Goal: Task Accomplishment & Management: Complete application form

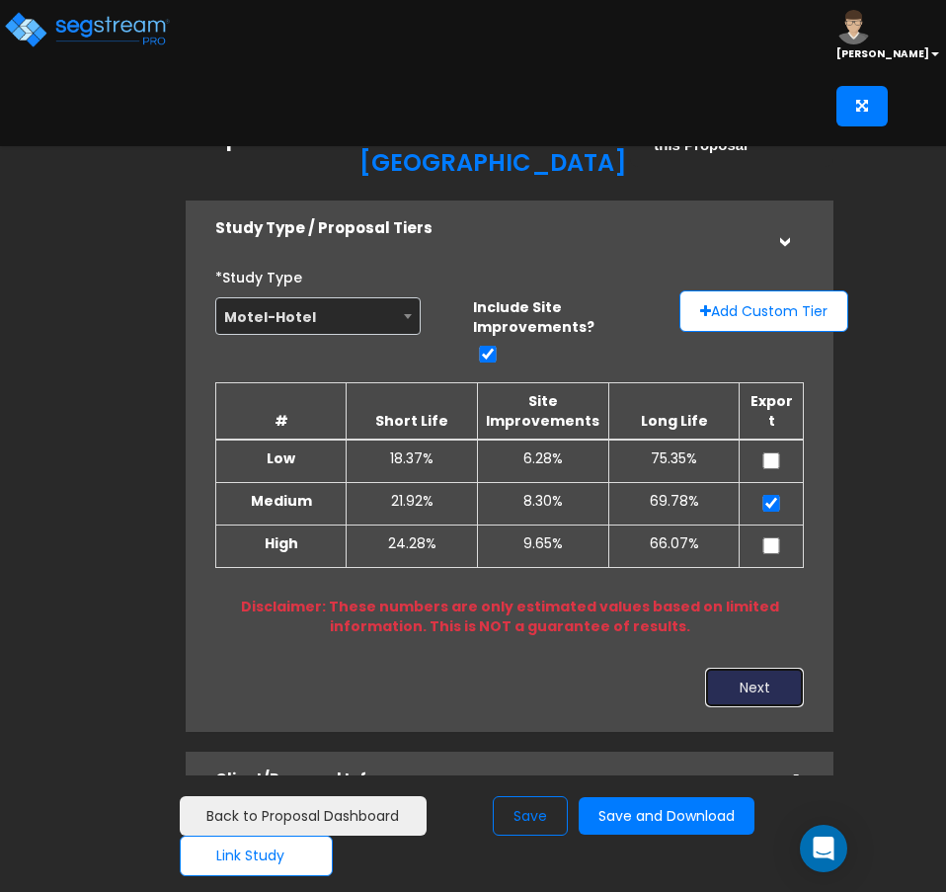
click at [767, 668] on button "Next" at bounding box center [754, 688] width 99 height 40
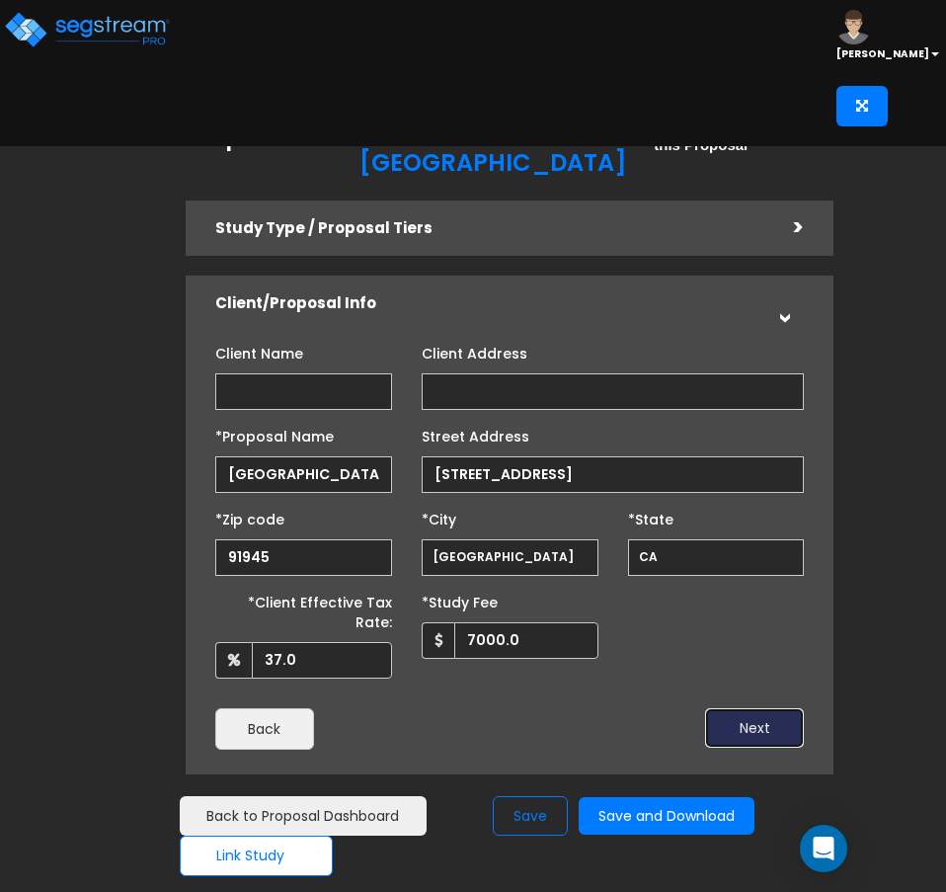
click at [751, 708] on button "Next" at bounding box center [754, 728] width 99 height 40
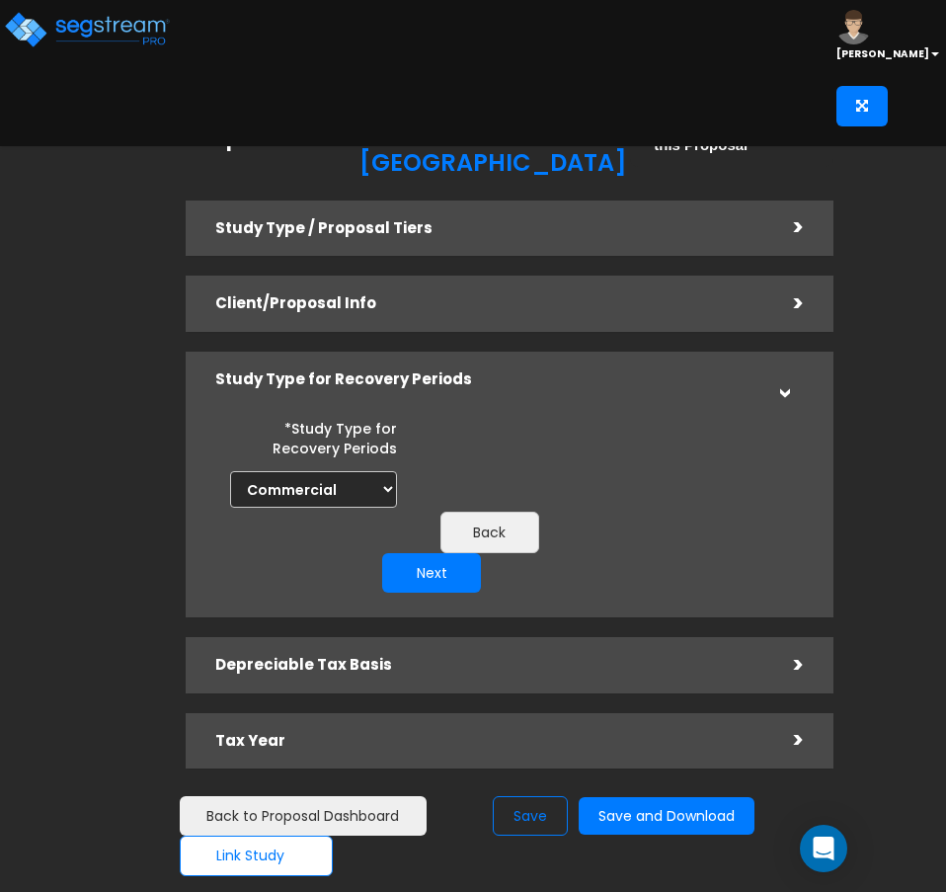
click at [798, 288] on div ">" at bounding box center [784, 303] width 40 height 31
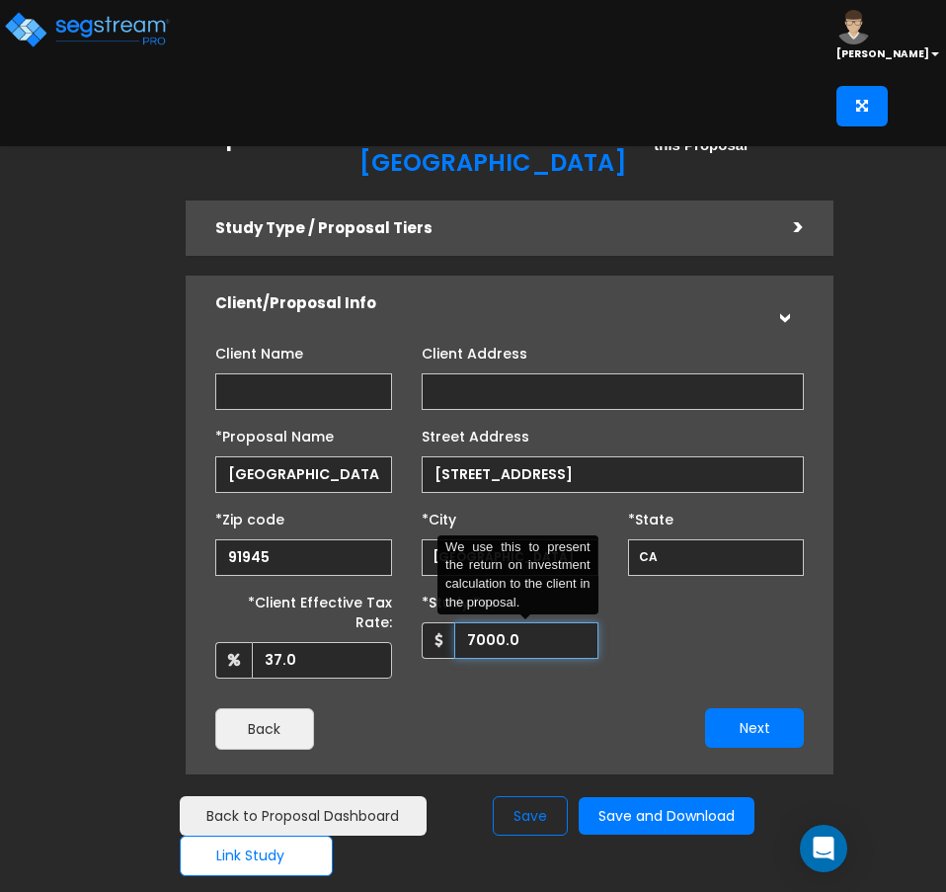
drag, startPoint x: 529, startPoint y: 616, endPoint x: 471, endPoint y: 618, distance: 58.3
click at [471, 622] on input "7000.0" at bounding box center [526, 640] width 144 height 37
type input "7,500"
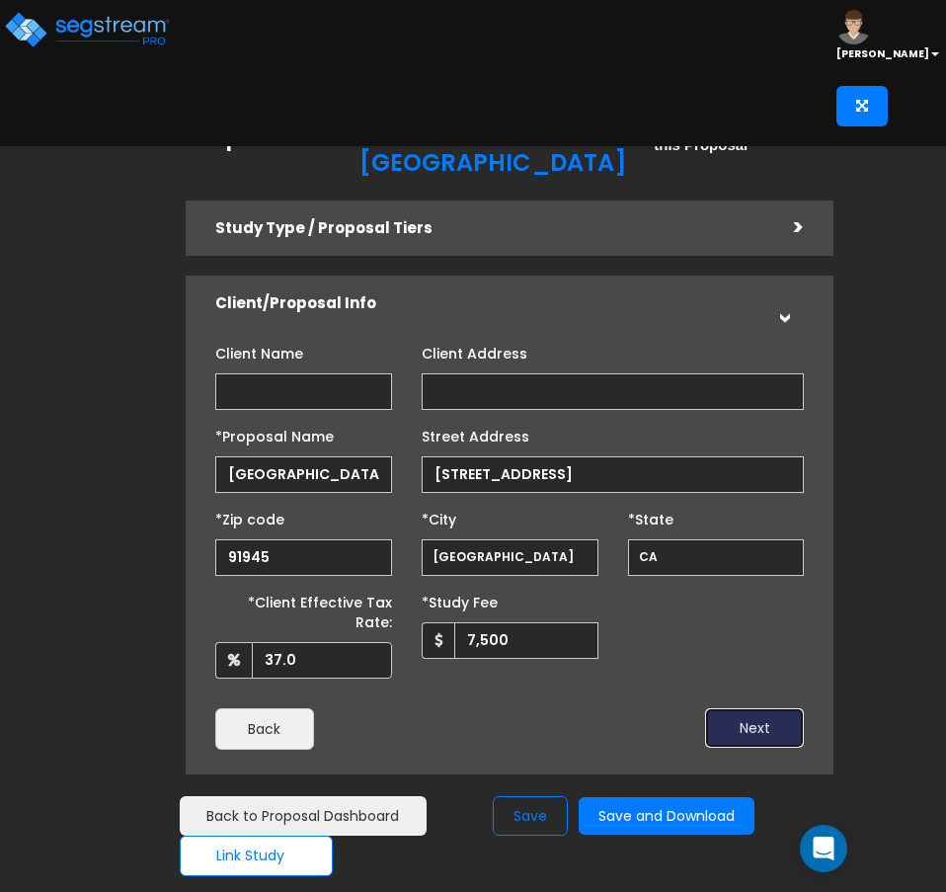
click at [766, 708] on button "Next" at bounding box center [754, 728] width 99 height 40
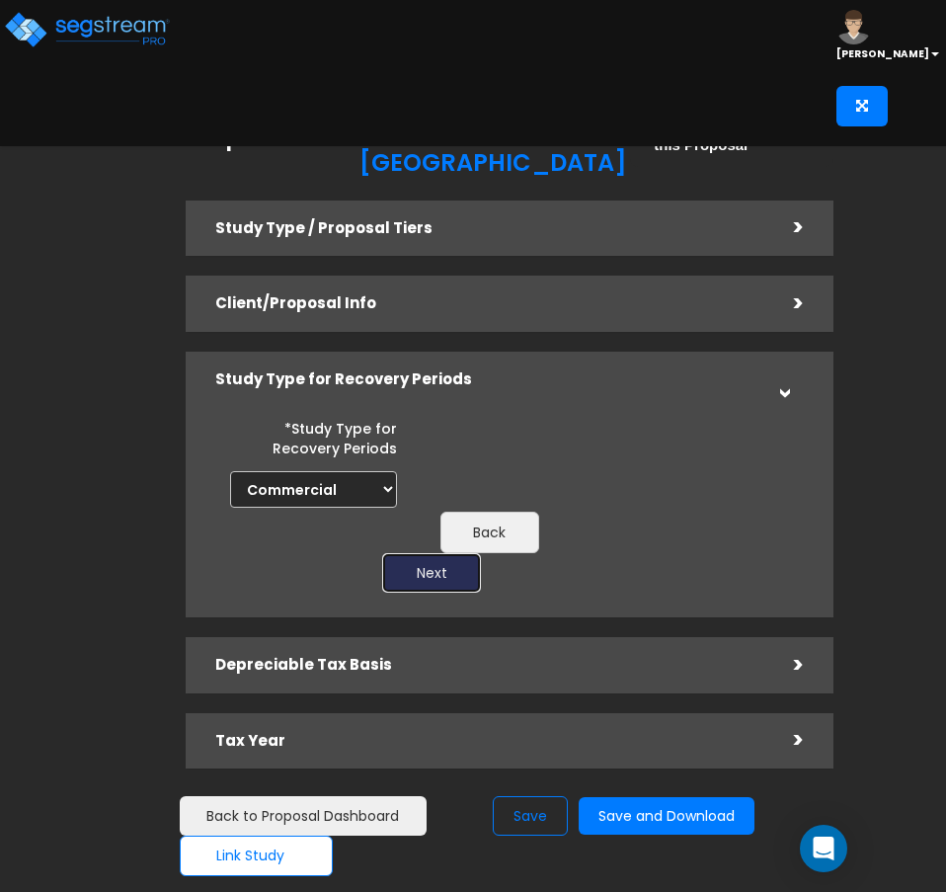
click at [394, 553] on button "Next" at bounding box center [431, 573] width 99 height 40
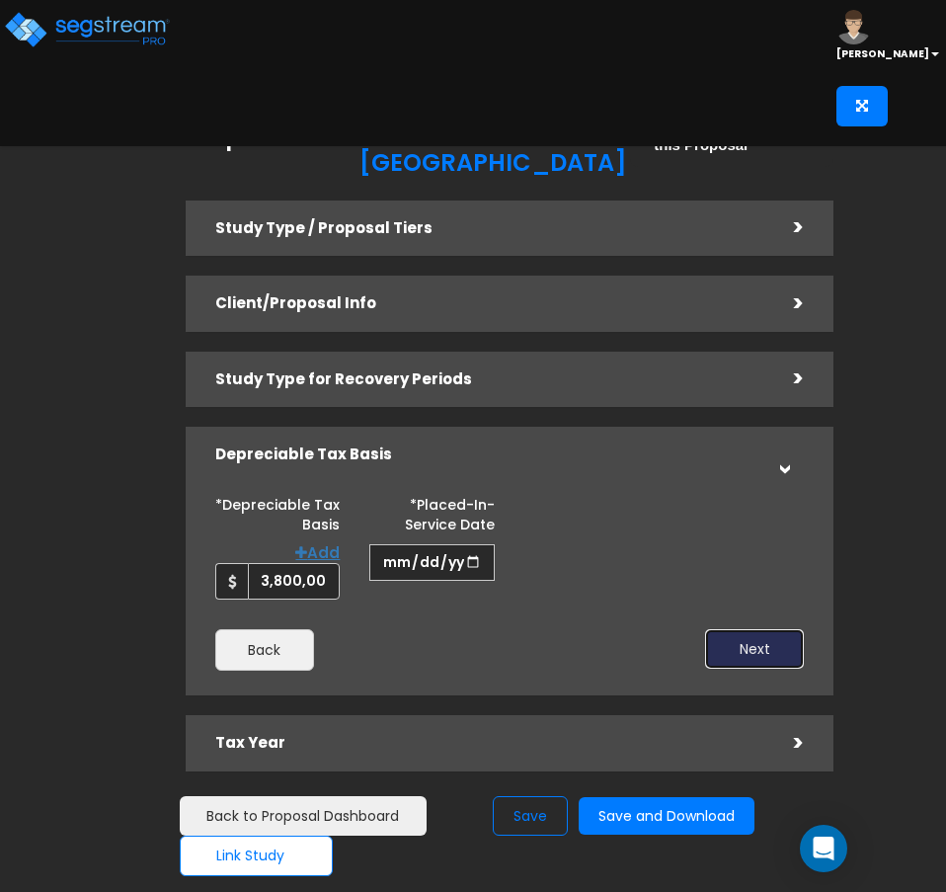
click at [772, 629] on button "Next" at bounding box center [754, 649] width 99 height 40
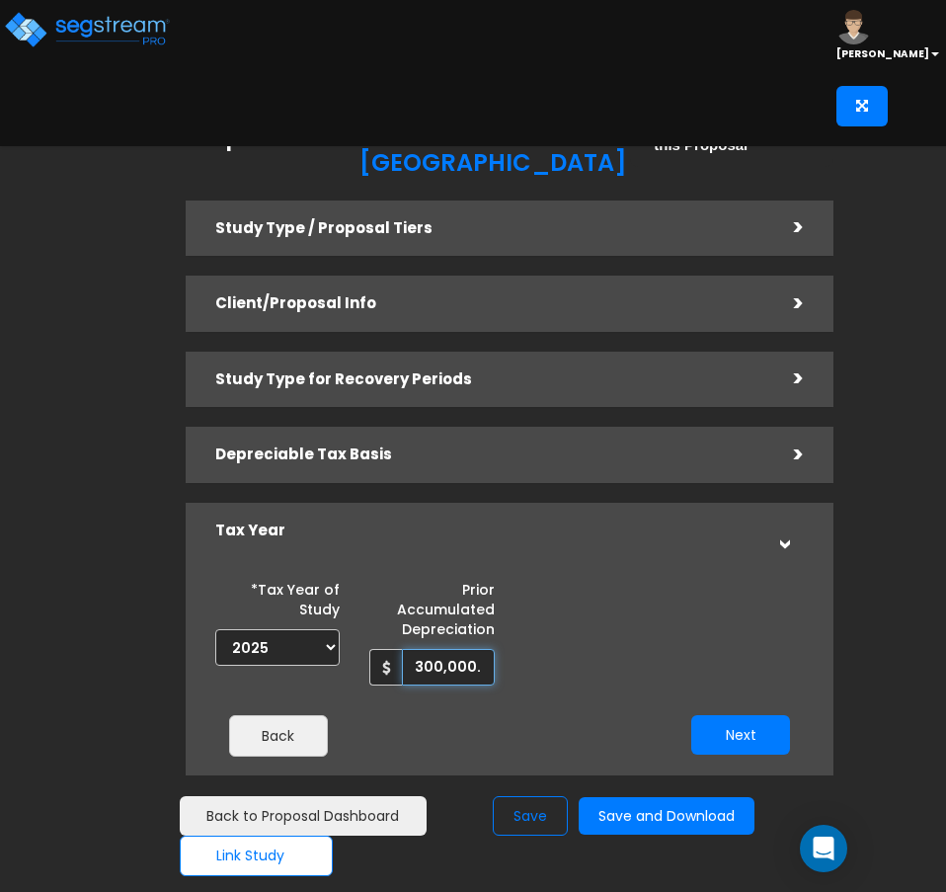
scroll to position [0, 2]
drag, startPoint x: 412, startPoint y: 637, endPoint x: 558, endPoint y: 649, distance: 146.6
click at [558, 649] on div "*Tax Year of Study 2022 2023 2024 2025 2026 Prior Accumulated Depreciation 300,…" at bounding box center [509, 629] width 619 height 113
drag, startPoint x: 477, startPoint y: 640, endPoint x: 422, endPoint y: 641, distance: 55.3
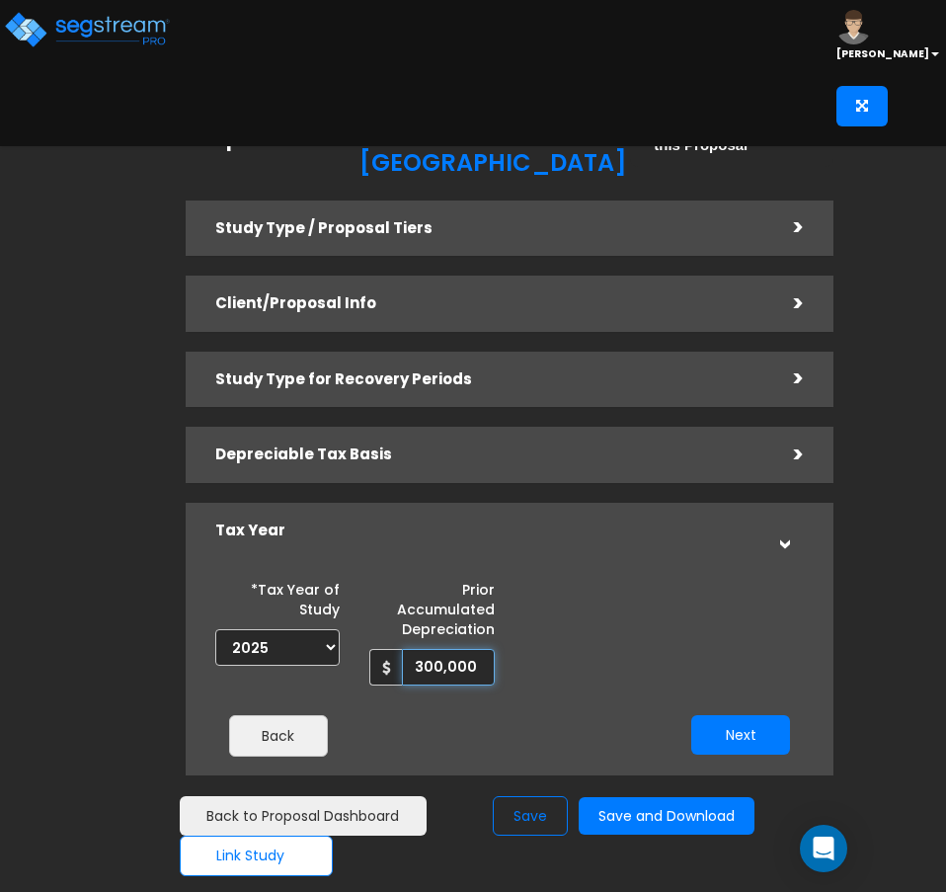
click at [422, 649] on input "300,000" at bounding box center [448, 667] width 93 height 37
type input "361,566"
click at [740, 721] on button "Next" at bounding box center [740, 735] width 99 height 40
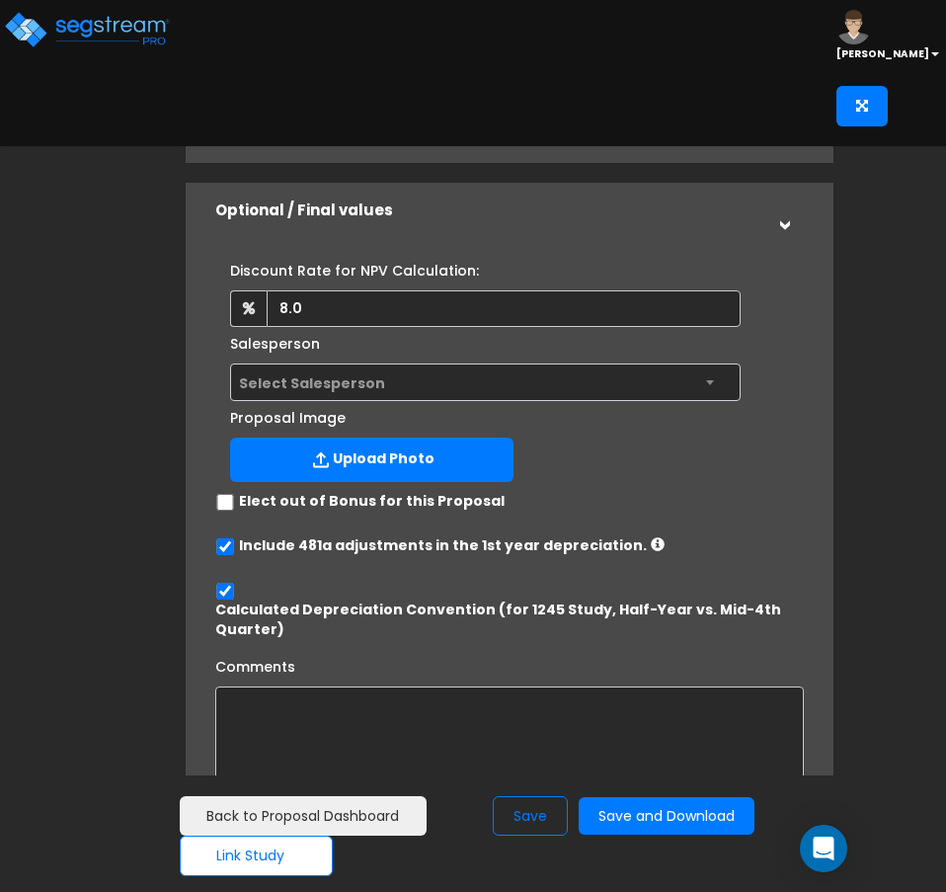
scroll to position [485, 0]
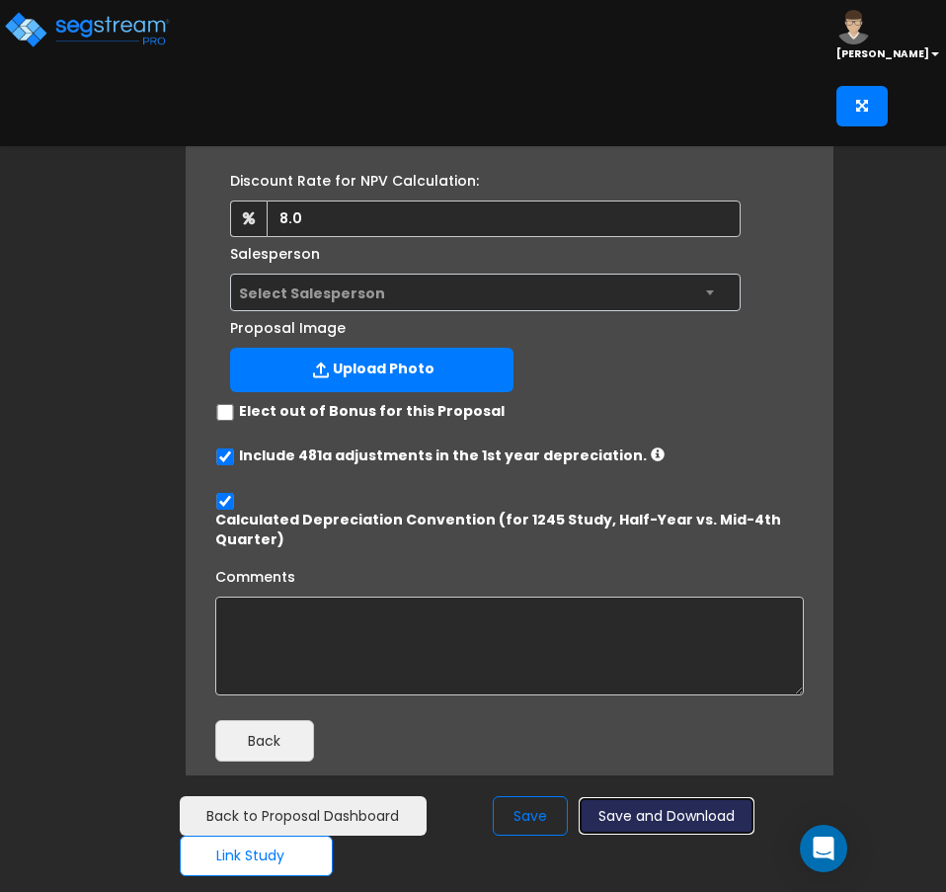
click at [668, 805] on button "Save and Download" at bounding box center [667, 816] width 176 height 39
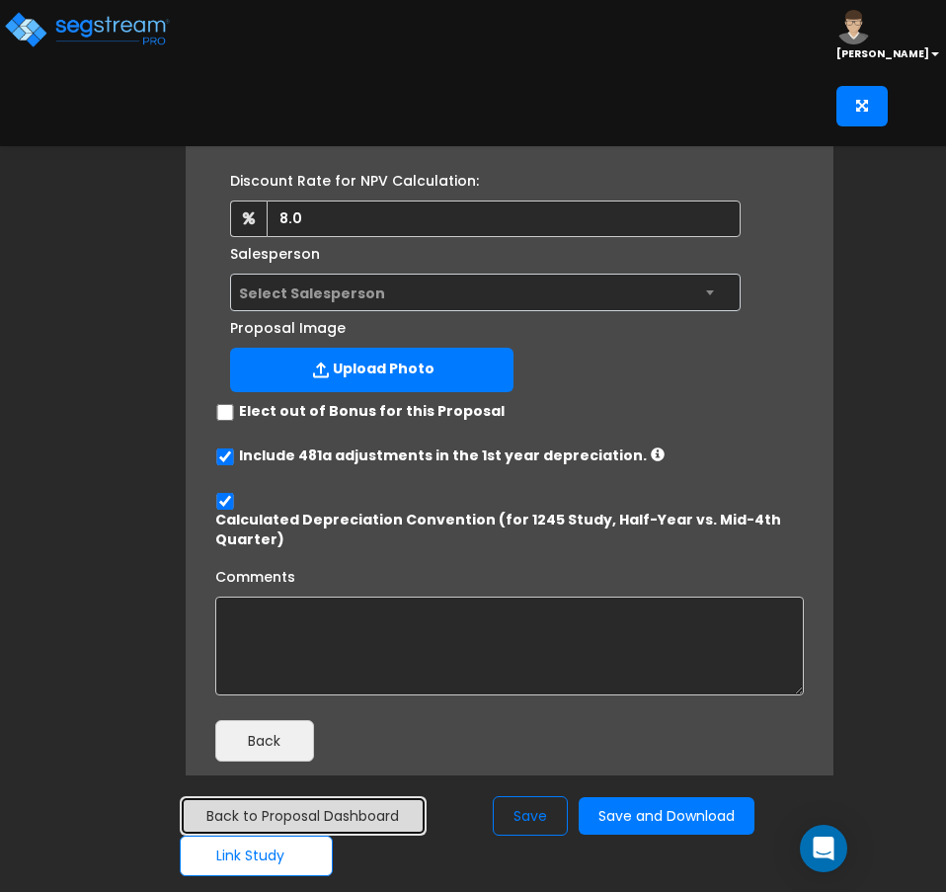
click at [356, 817] on link "Back to Proposal Dashboard" at bounding box center [303, 816] width 247 height 40
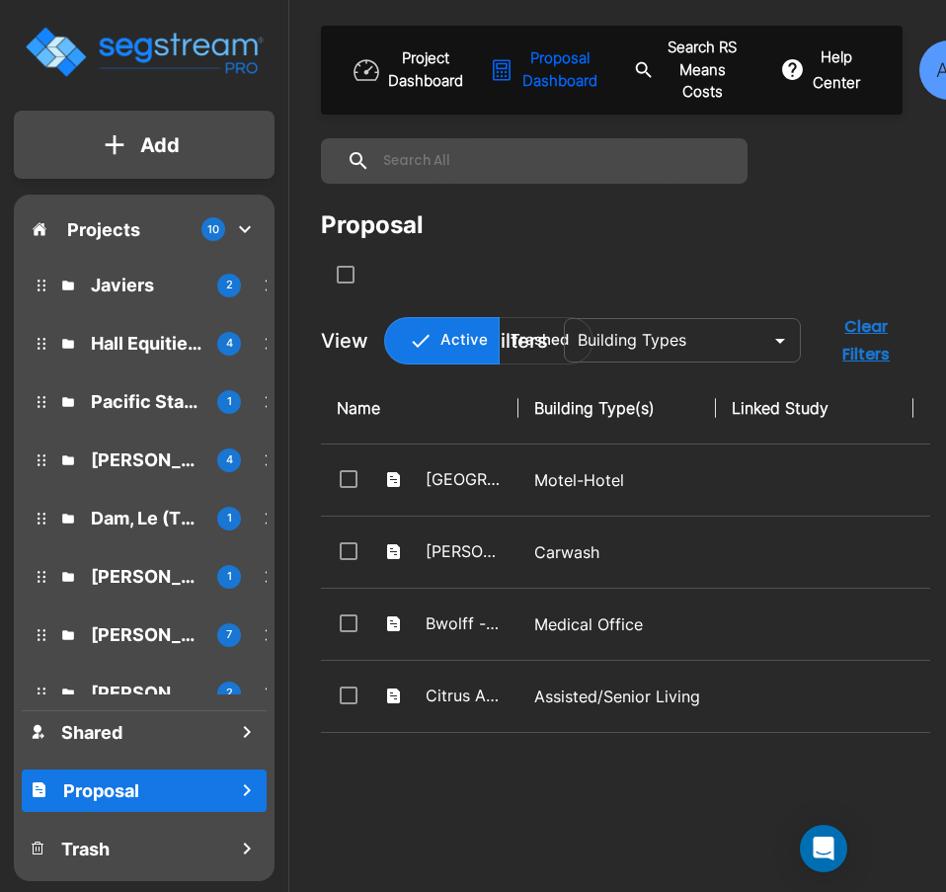
click at [168, 148] on p "Add" at bounding box center [160, 145] width 40 height 30
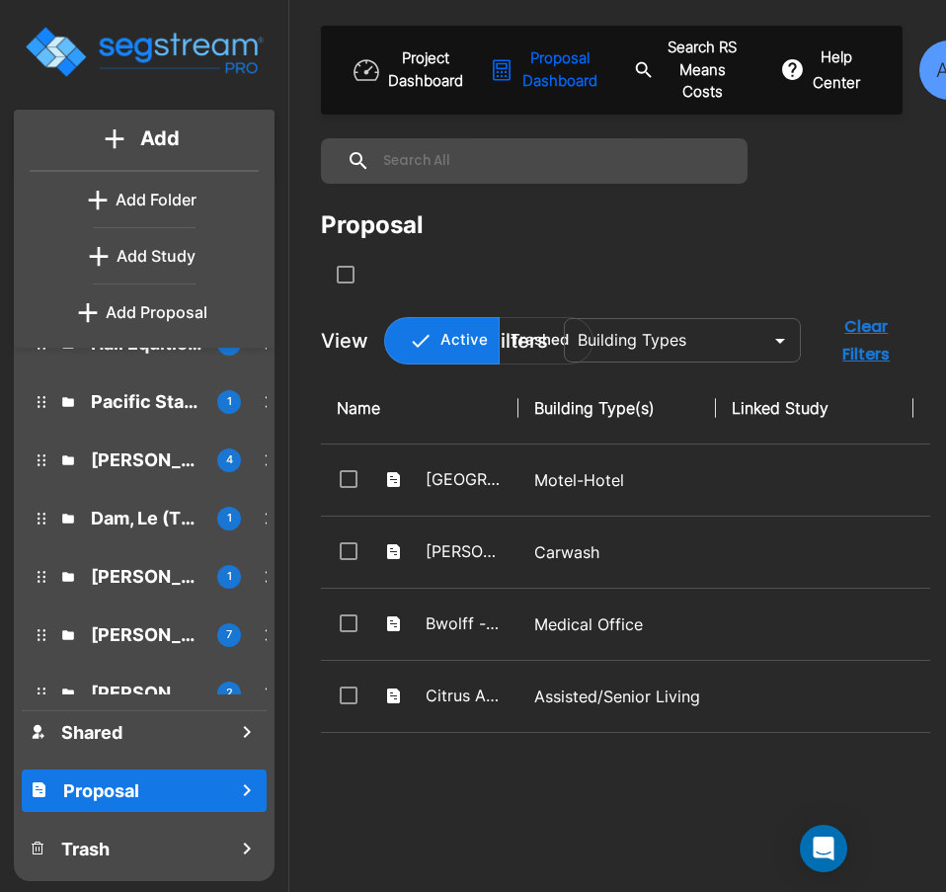
click at [154, 323] on p "Add Proposal" at bounding box center [157, 312] width 102 height 24
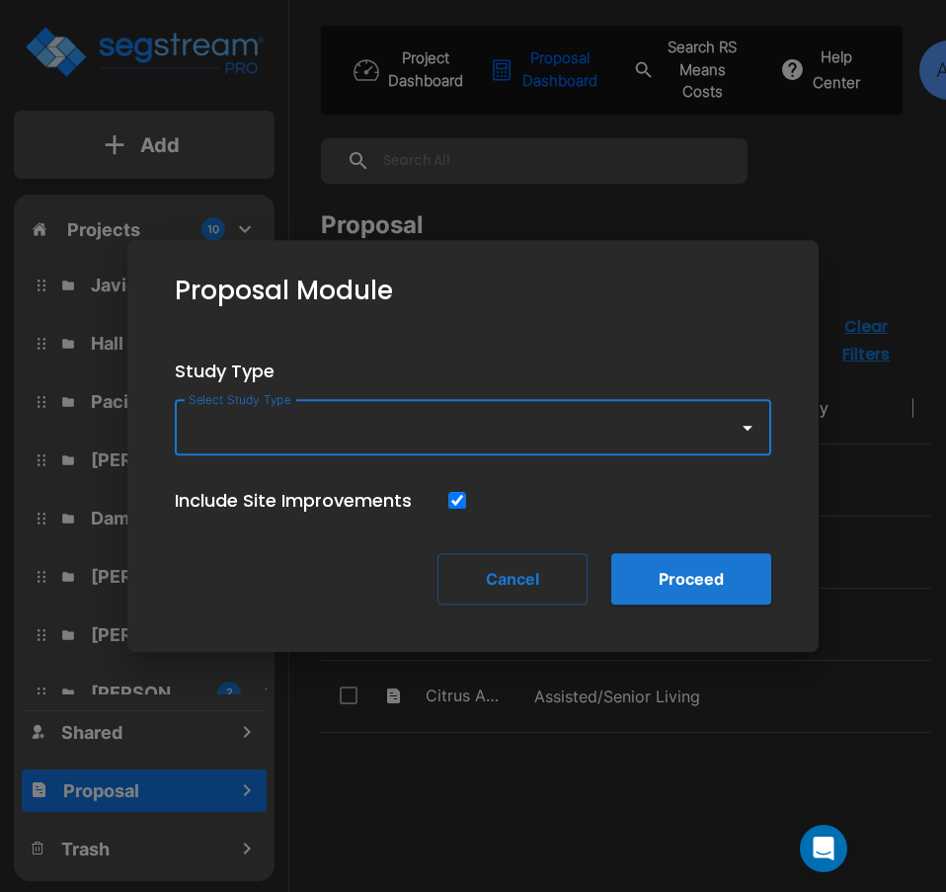
click at [757, 438] on icon "button" at bounding box center [748, 428] width 24 height 24
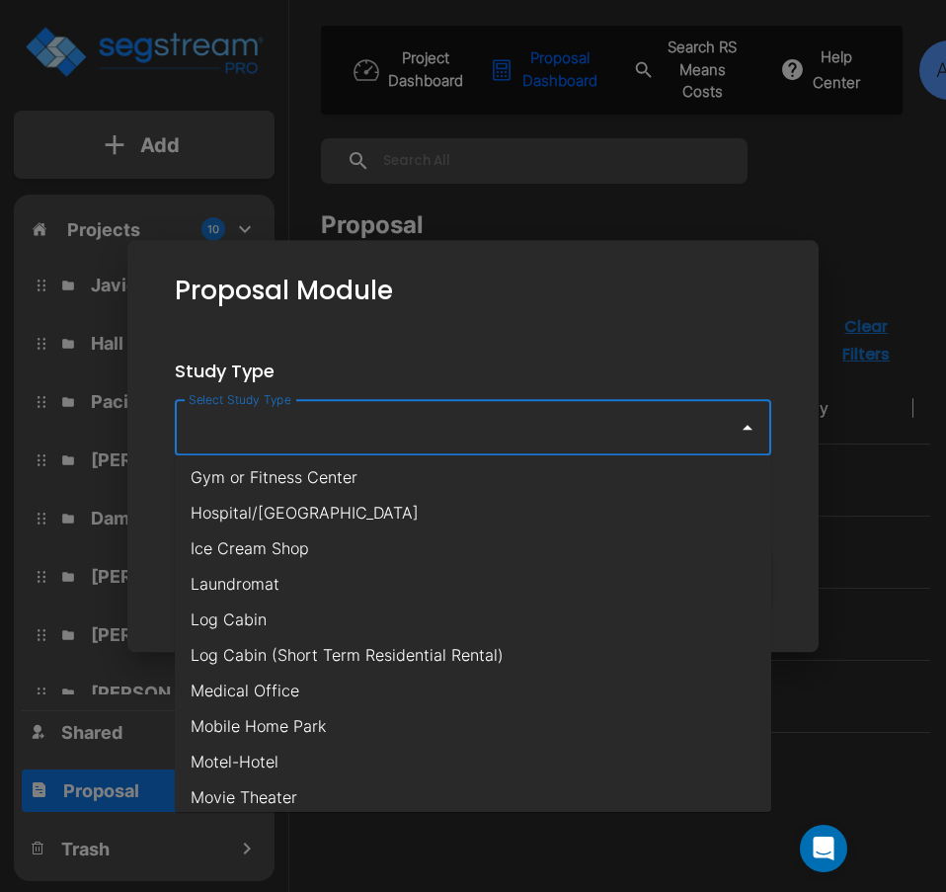
scroll to position [889, 0]
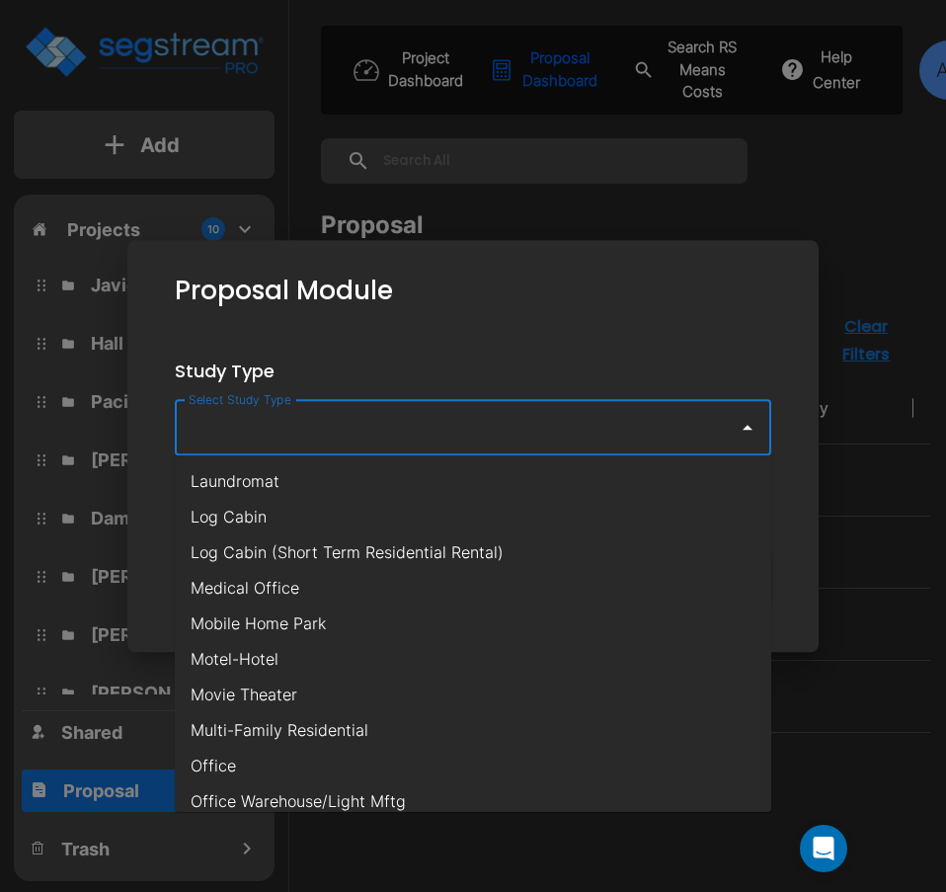
click at [628, 655] on li "Motel-Hotel" at bounding box center [473, 659] width 596 height 36
type input "Motel-Hotel"
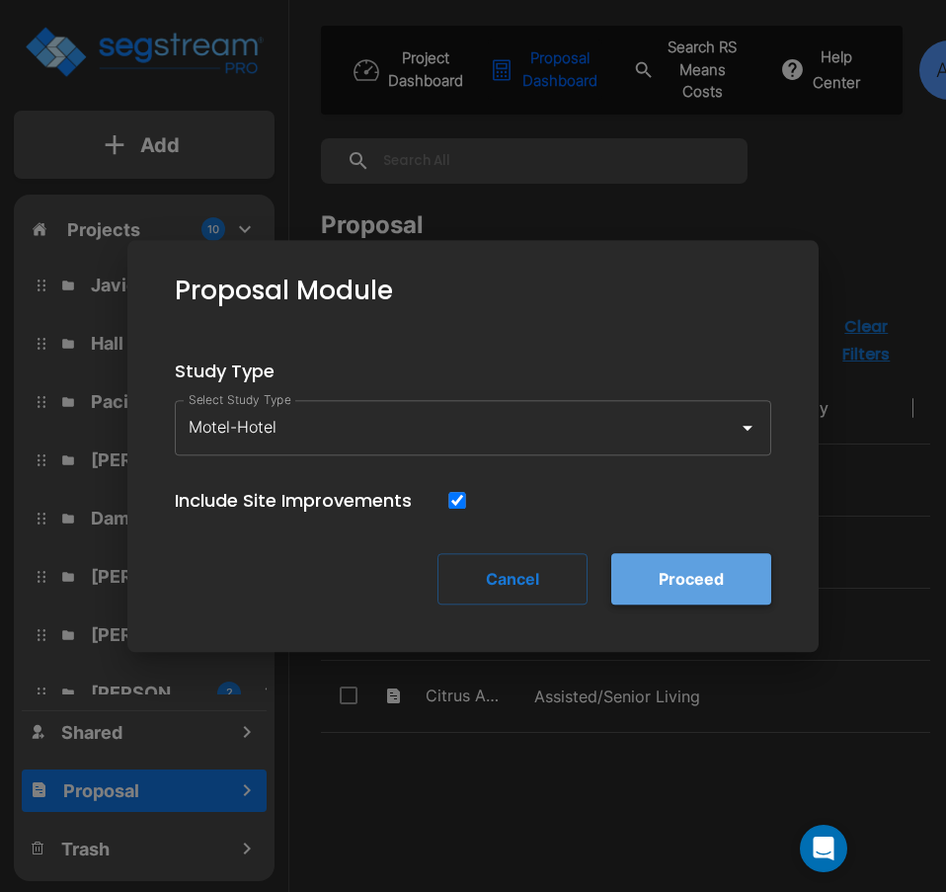
click at [670, 573] on button "Proceed" at bounding box center [691, 578] width 160 height 51
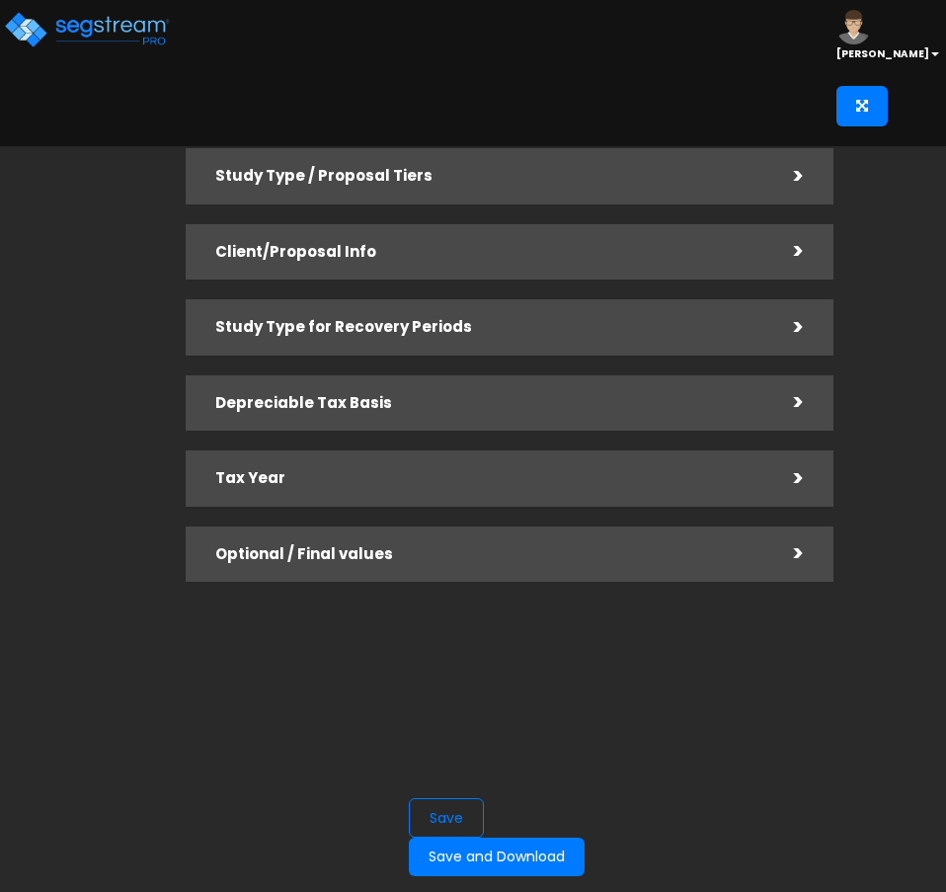
checkbox input "true"
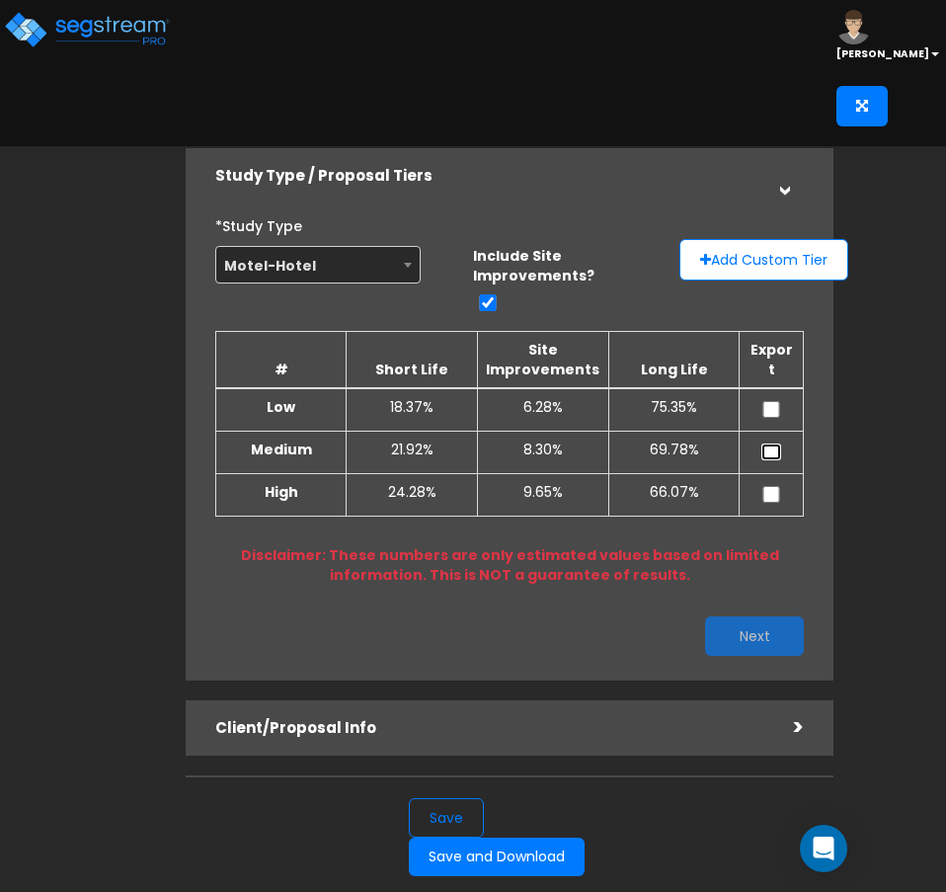
click at [778, 451] on input "checkbox" at bounding box center [771, 451] width 20 height 17
checkbox input "true"
click at [781, 636] on button "Next" at bounding box center [754, 636] width 99 height 40
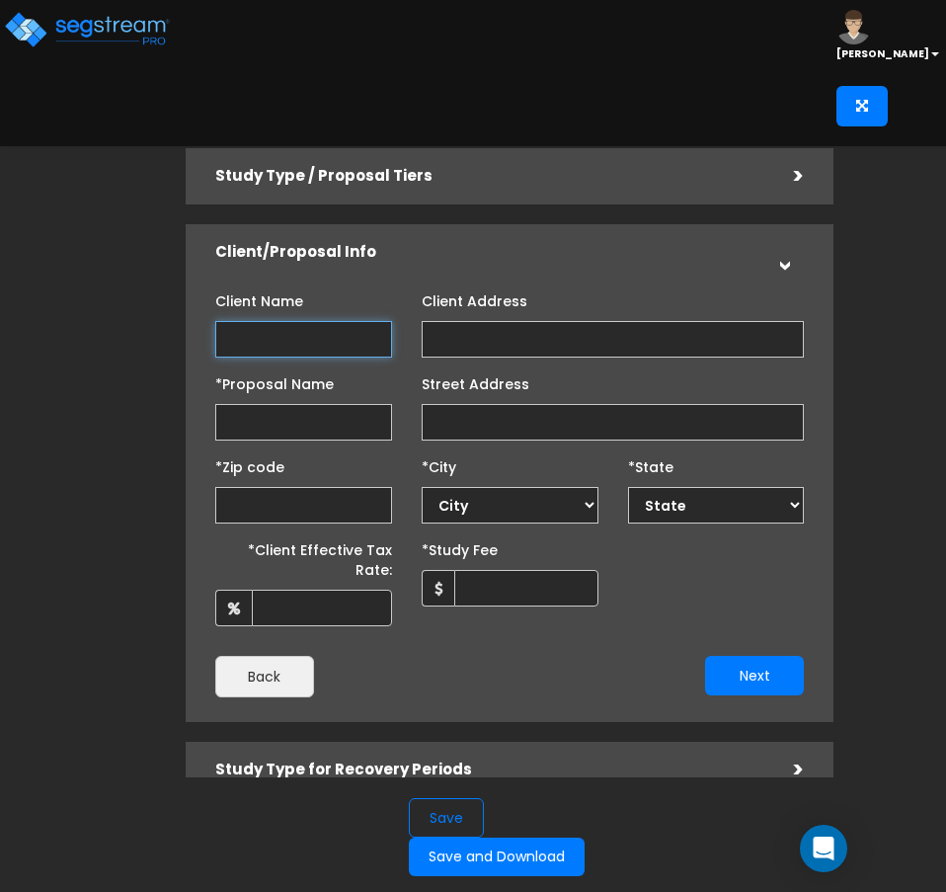
click at [351, 347] on input "Client Name" at bounding box center [303, 339] width 177 height 37
type input "O"
type input "R"
type input "[GEOGRAPHIC_DATA] - [GEOGRAPHIC_DATA]"
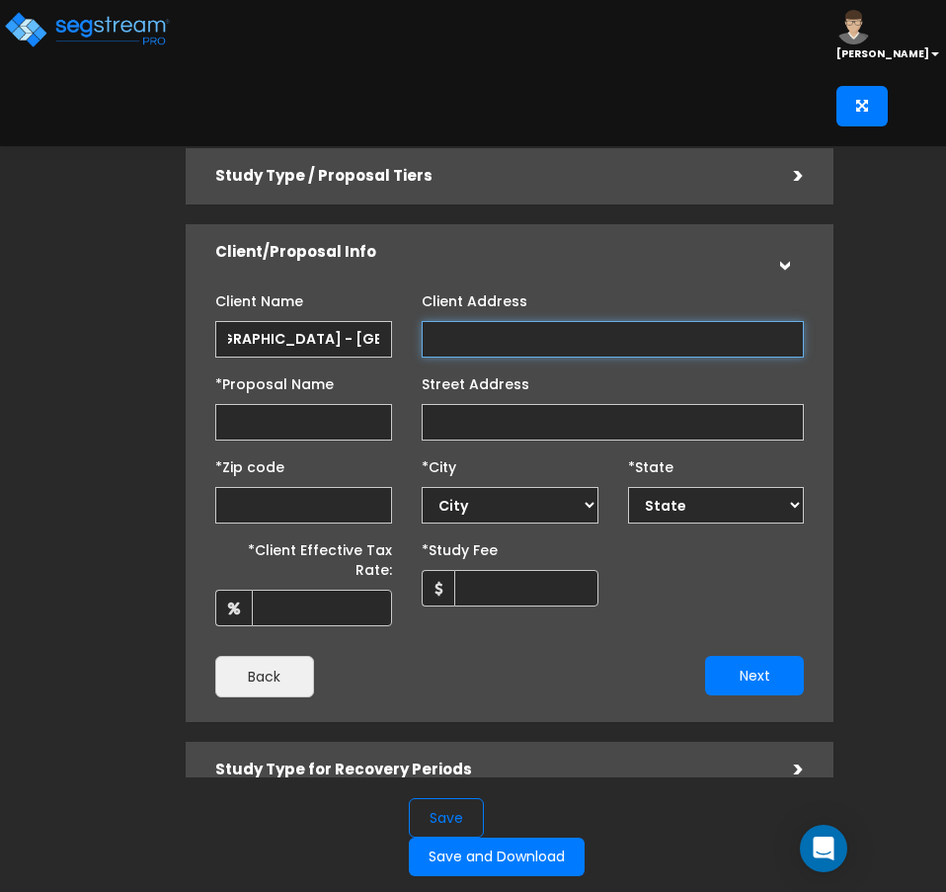
scroll to position [0, 0]
type input "[STREET_ADDRESS]"
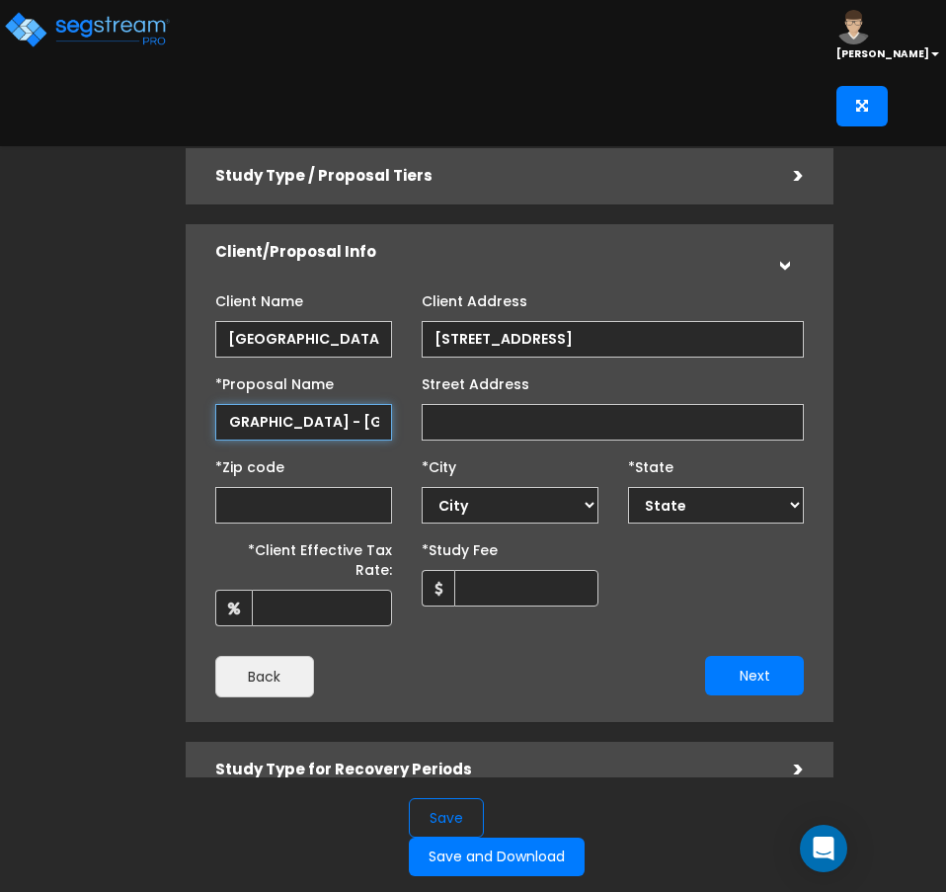
scroll to position [0, 44]
type input "[GEOGRAPHIC_DATA] - [GEOGRAPHIC_DATA]"
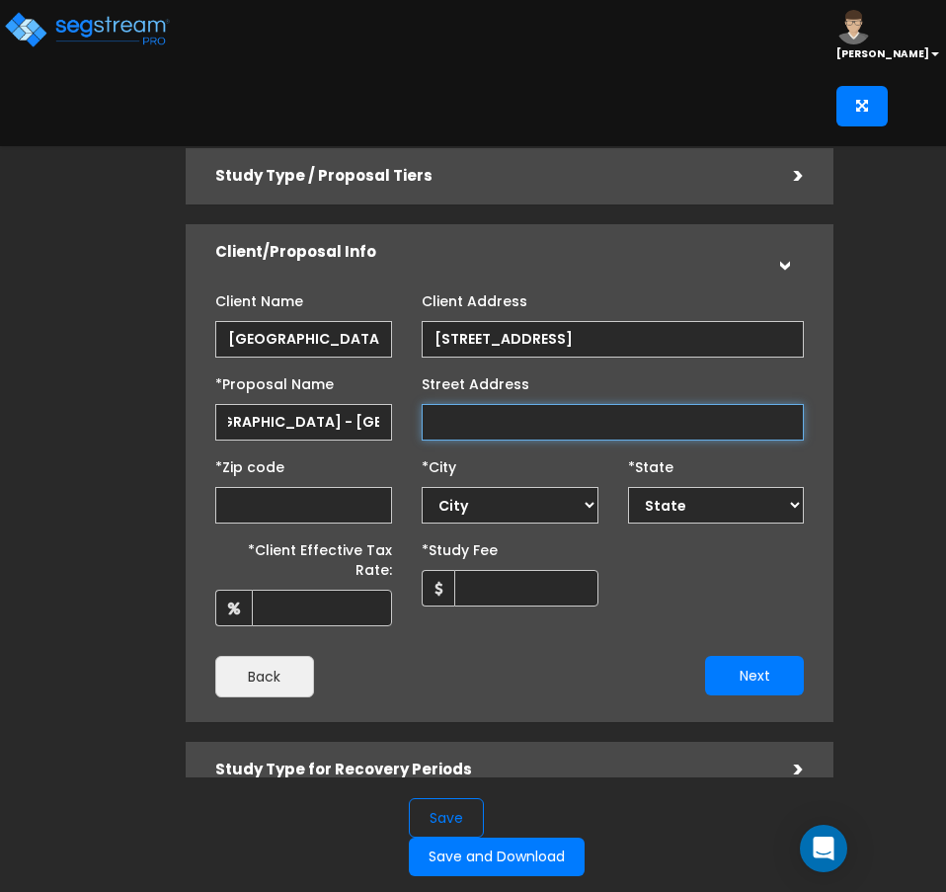
scroll to position [0, 0]
type input "607"
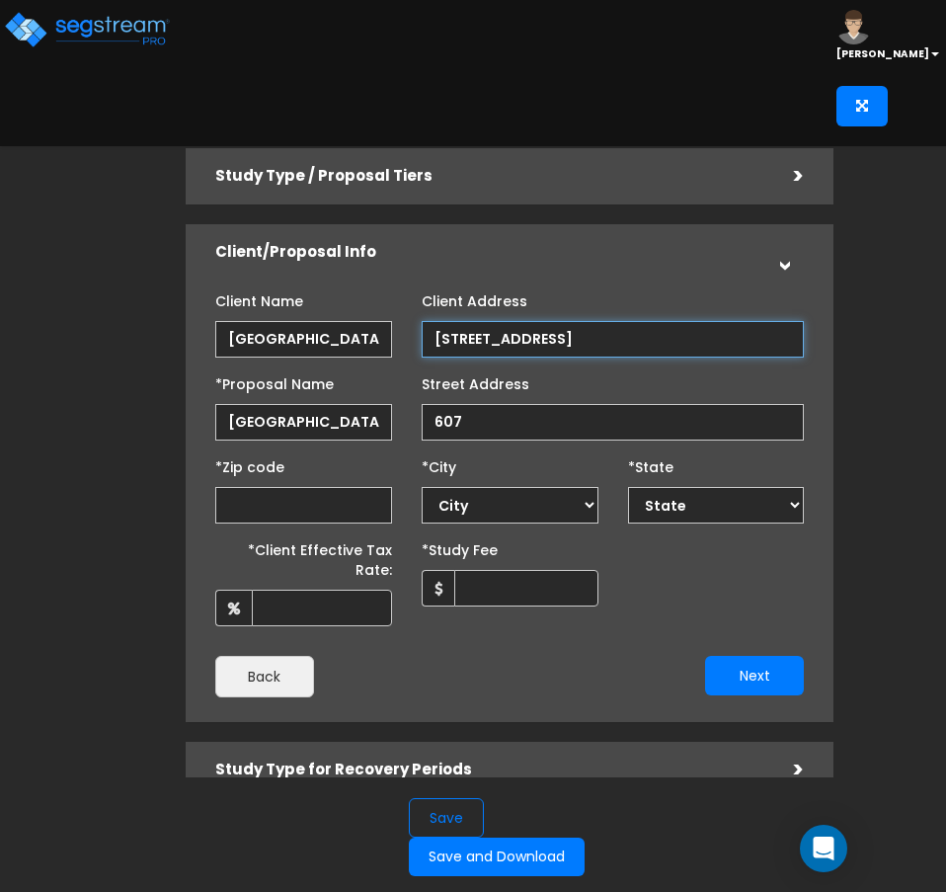
drag, startPoint x: 625, startPoint y: 344, endPoint x: 186, endPoint y: 342, distance: 439.5
click at [186, 342] on div "Client Name Rodeway Inn - National City Client Address 607 Roosevelt Avenue *Pr…" at bounding box center [510, 491] width 649 height 462
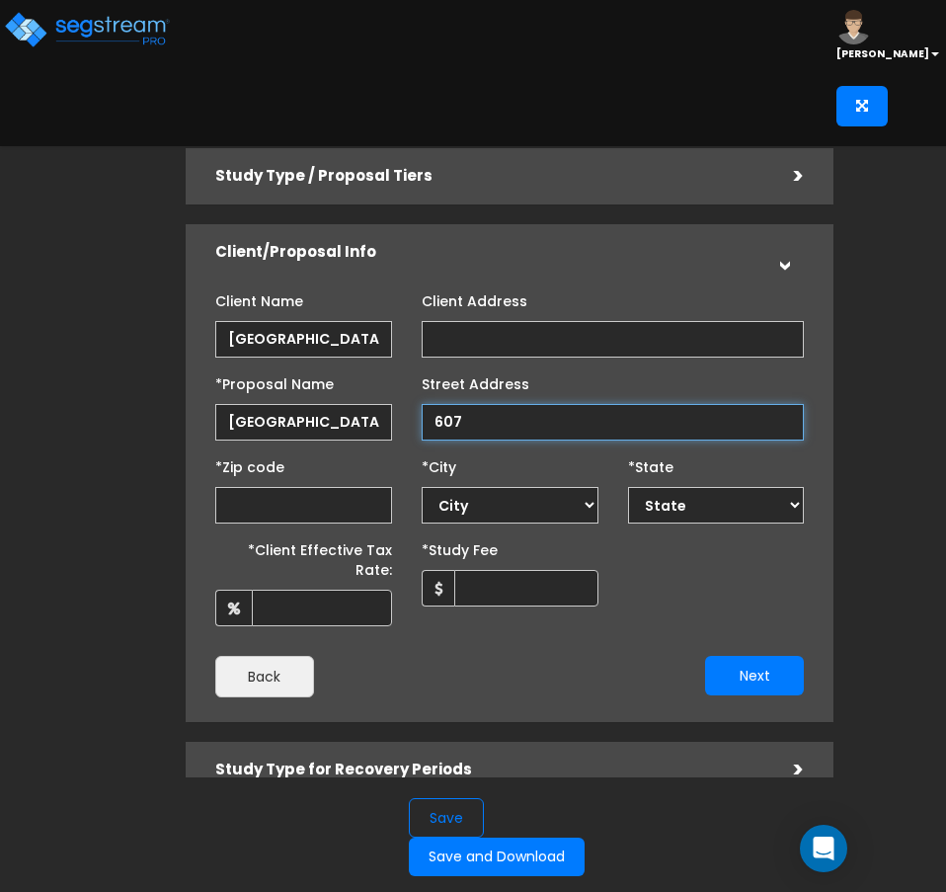
click at [484, 420] on input "607" at bounding box center [613, 422] width 383 height 37
type input "[STREET_ADDRESS]"
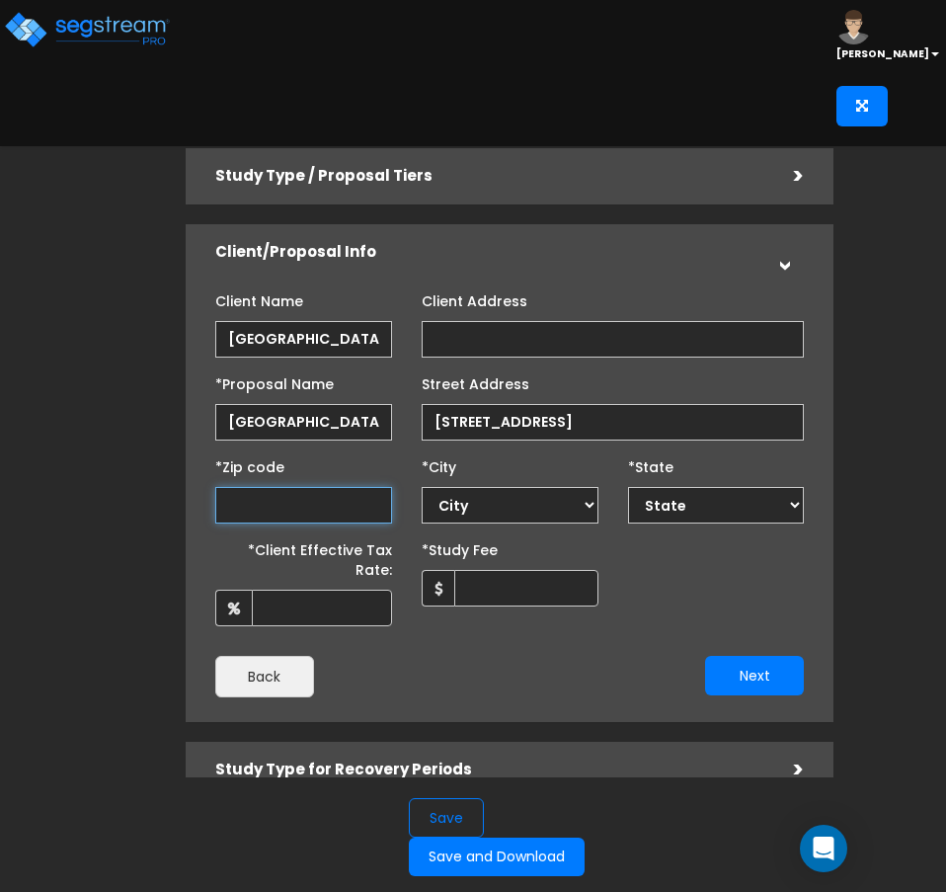
click at [303, 495] on input "text" at bounding box center [303, 505] width 177 height 37
type input "9"
select select "CA"
click at [270, 492] on input "9" at bounding box center [303, 505] width 177 height 37
type input "91950"
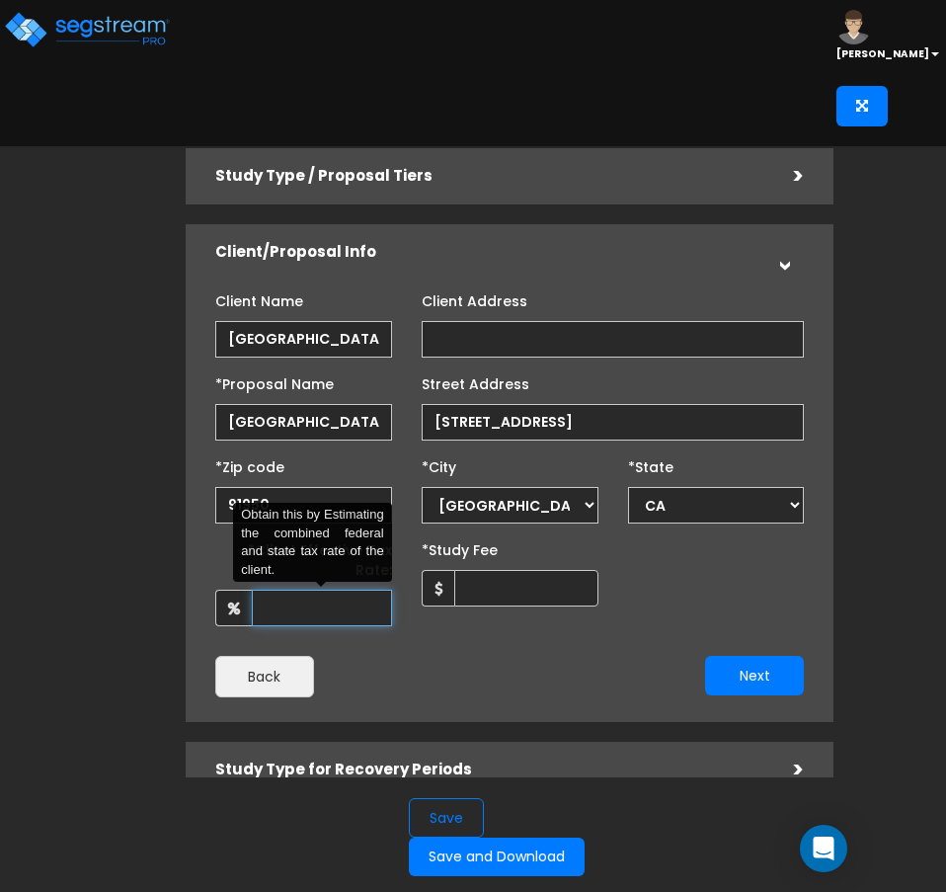
click at [336, 597] on input "*Client Effective Tax Rate:" at bounding box center [322, 608] width 140 height 37
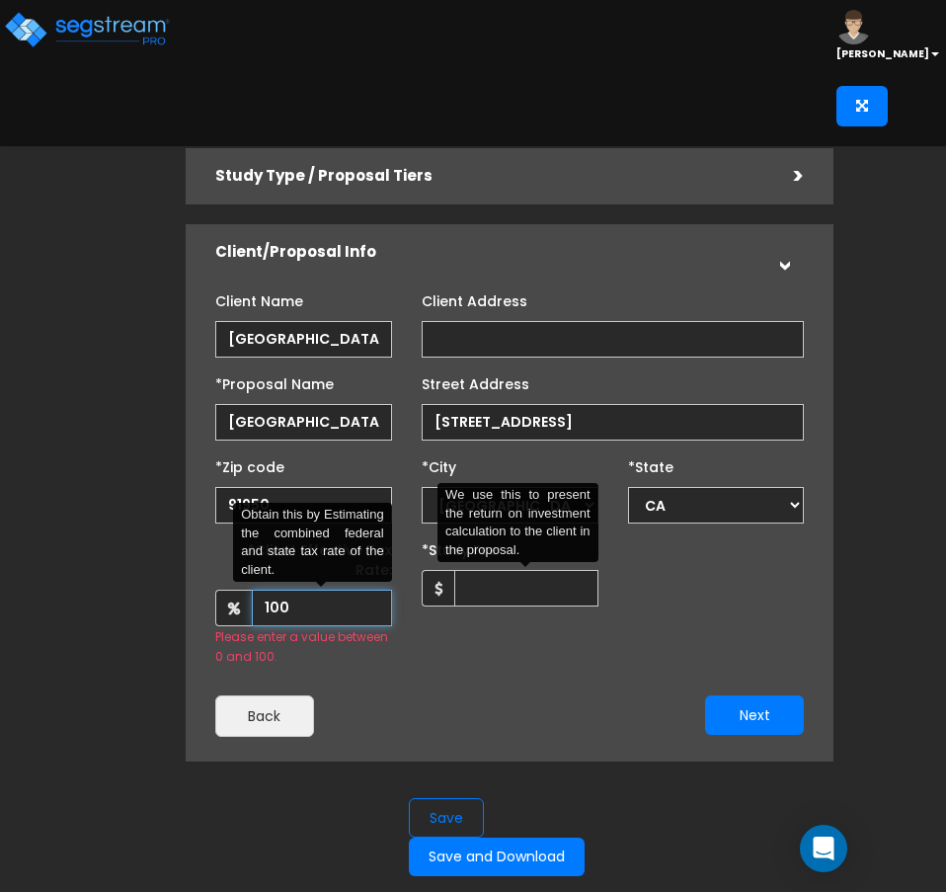
click at [331, 596] on input "100" at bounding box center [322, 608] width 140 height 37
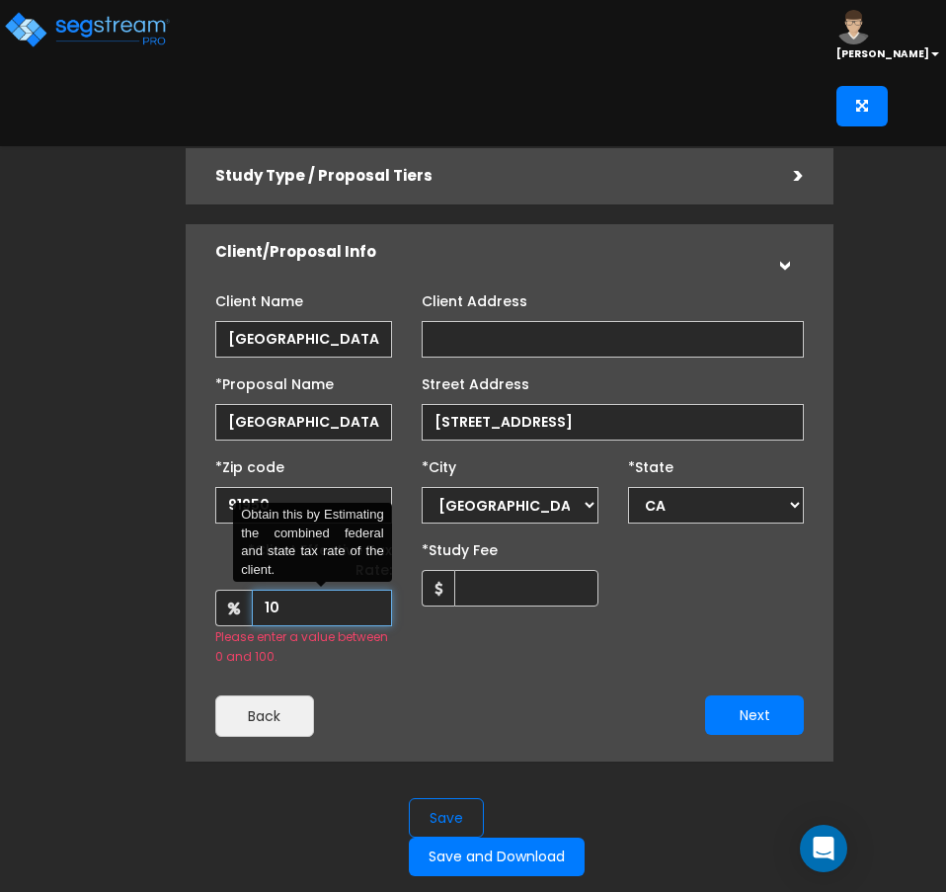
type input "1"
type input "37"
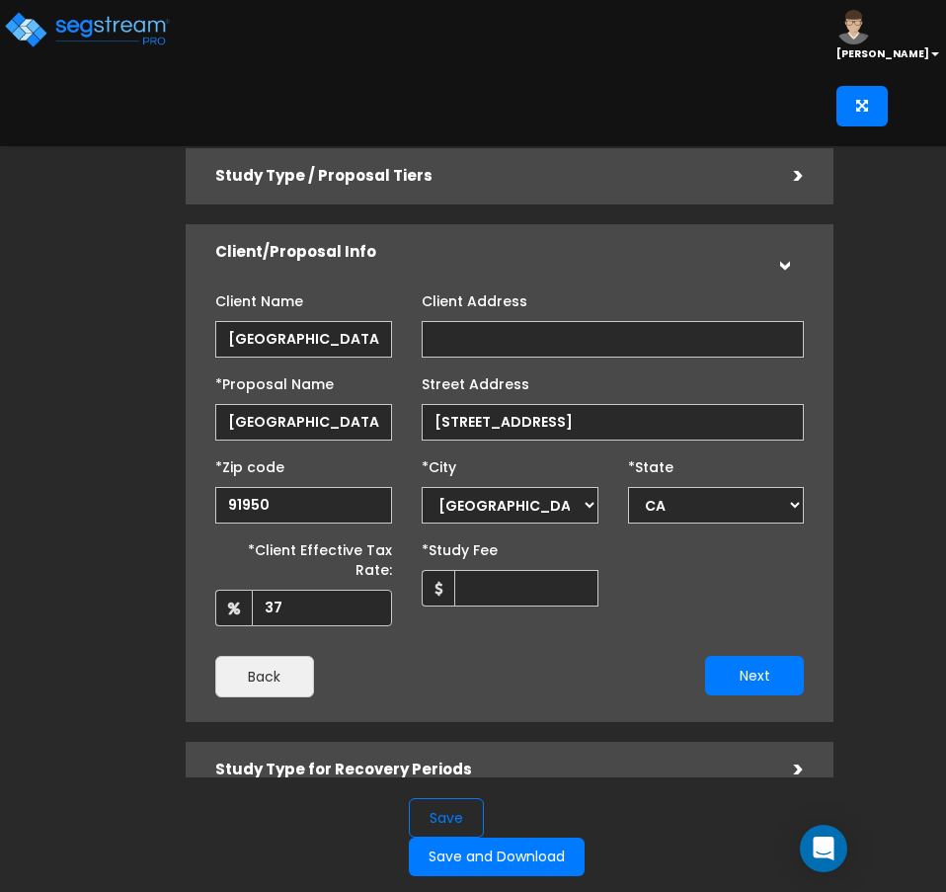
click at [740, 566] on div "*Client Effective Tax Rate: 37 *Study Fee" at bounding box center [509, 579] width 619 height 93
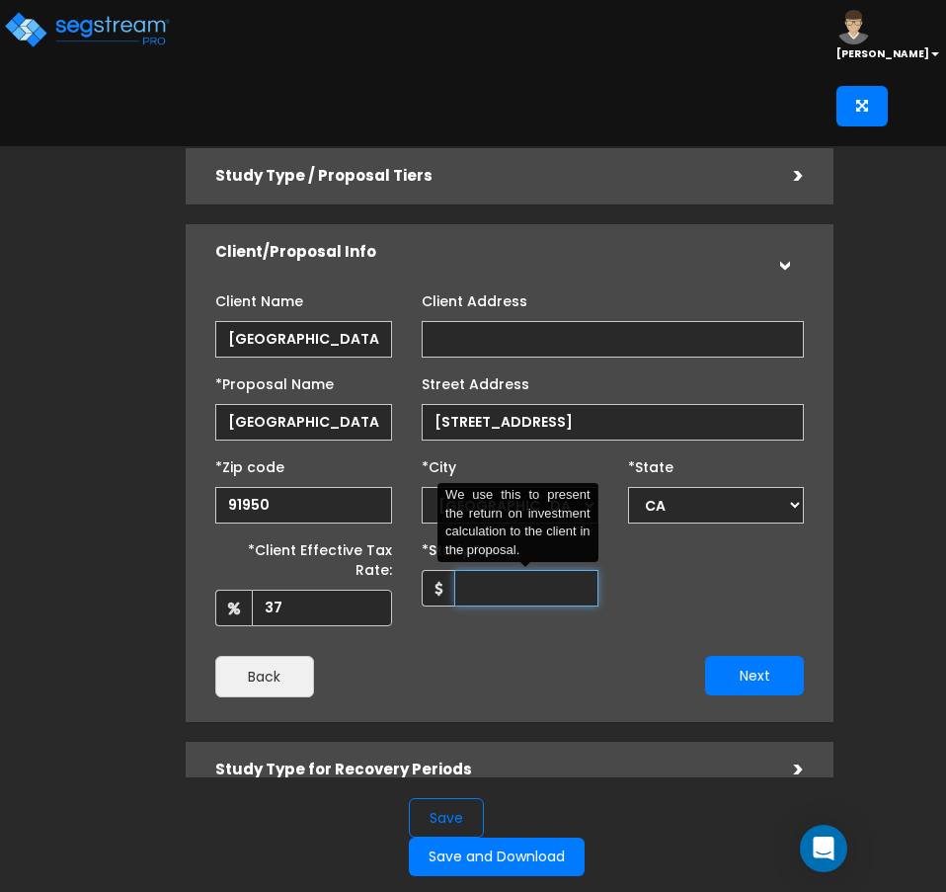
click at [556, 584] on input "*Study Fee" at bounding box center [526, 588] width 144 height 37
type input "7,500"
click at [755, 659] on button "Next" at bounding box center [754, 676] width 99 height 40
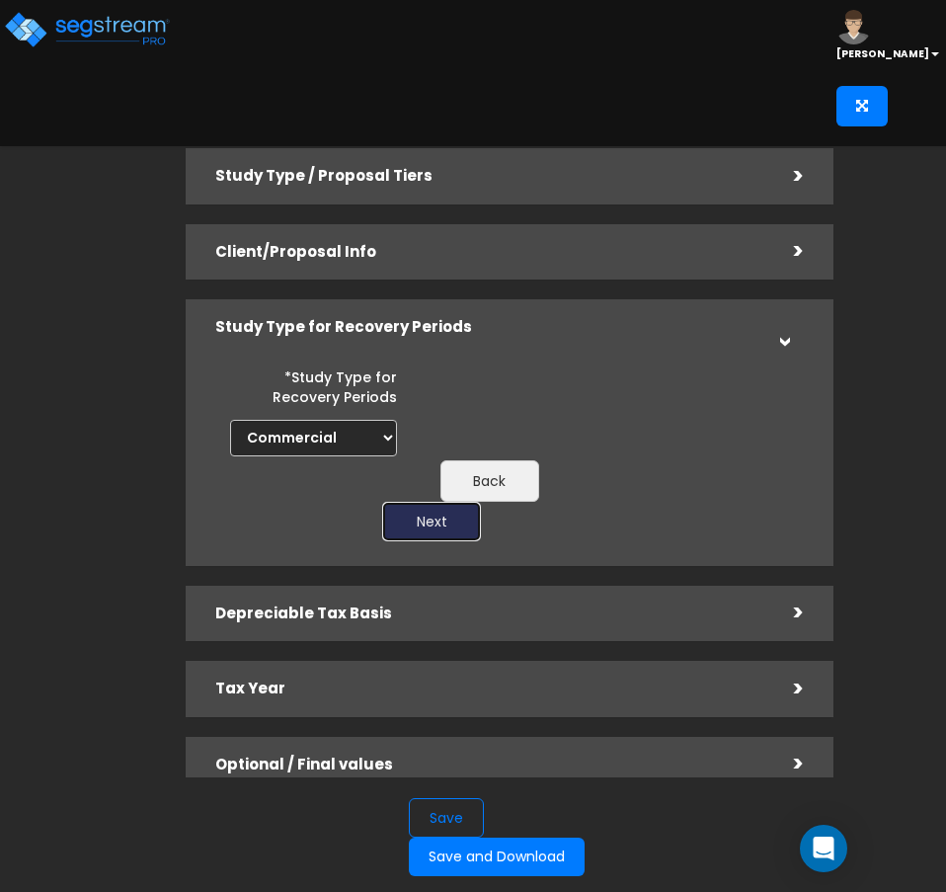
click at [436, 518] on button "Next" at bounding box center [431, 522] width 99 height 40
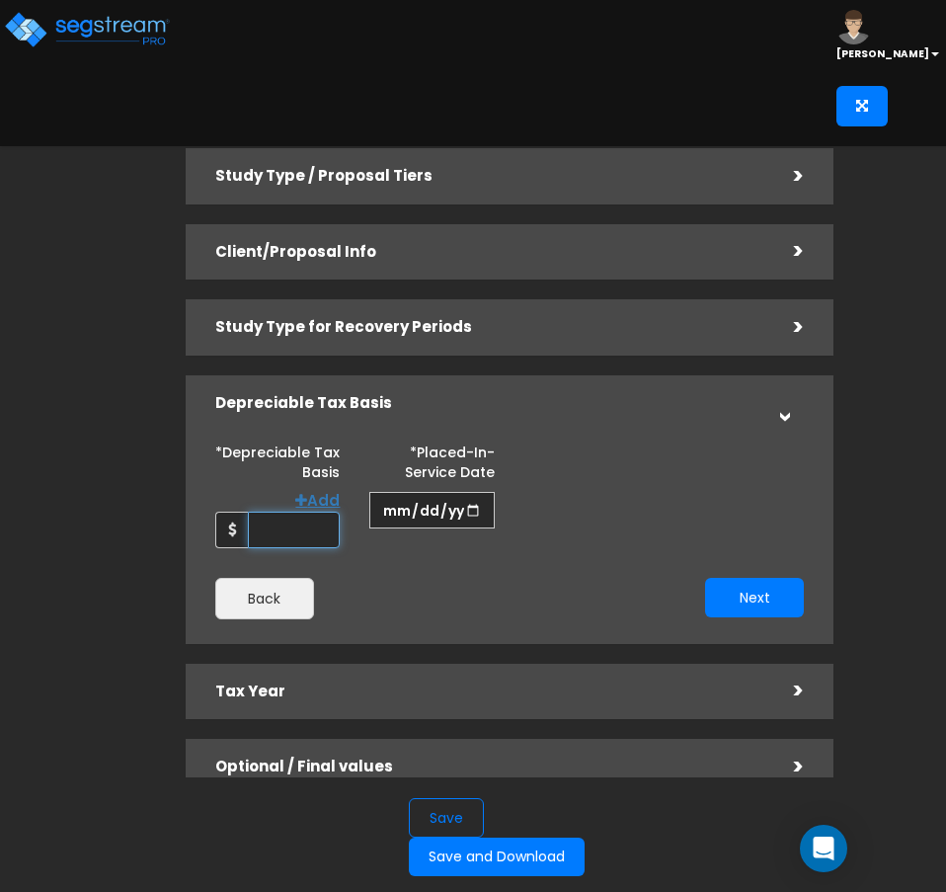
click at [327, 535] on input "*Depreciable Tax Basis" at bounding box center [294, 530] width 93 height 37
click at [308, 527] on input "*Depreciable Tax Basis" at bounding box center [294, 530] width 93 height 37
click at [286, 532] on input "*Depreciable Tax Basis" at bounding box center [294, 530] width 93 height 37
type input "5,200,000"
type input "0023-01-01"
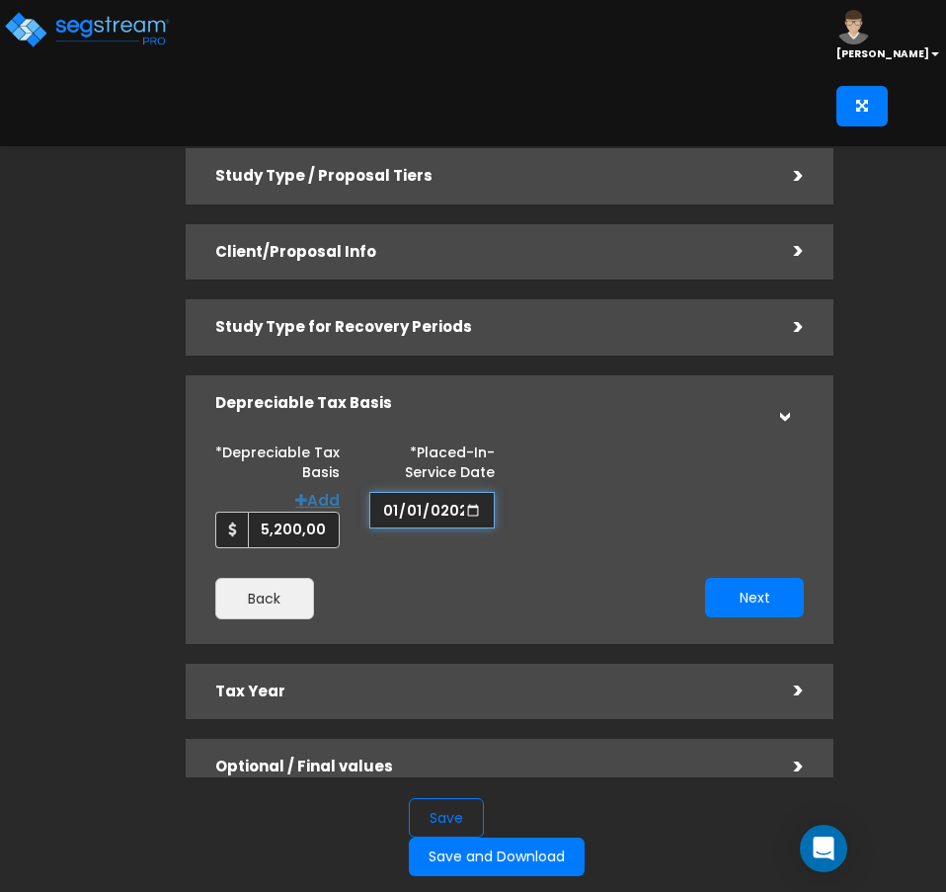
type input "[DATE]"
click at [774, 600] on button "Next" at bounding box center [754, 598] width 99 height 40
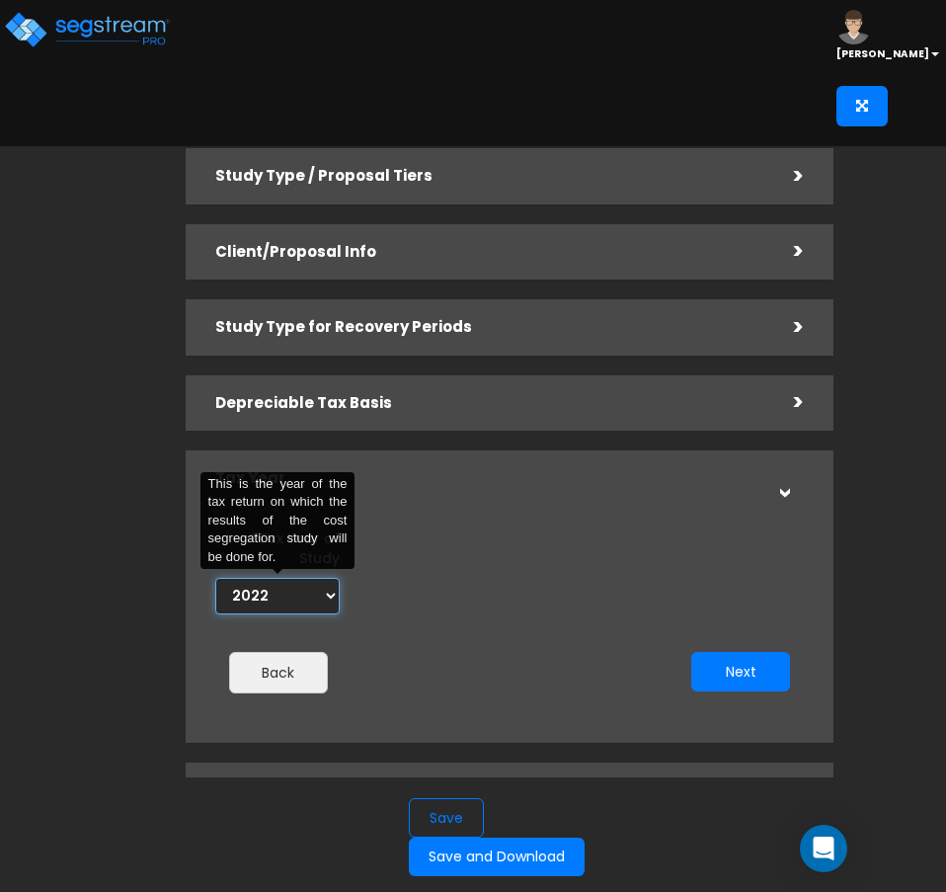
click at [313, 600] on select "2022 2023 2024 2025 2026" at bounding box center [277, 596] width 125 height 37
select select "2025"
click at [215, 578] on select "2022 2023 2024 2025 2026" at bounding box center [277, 596] width 125 height 37
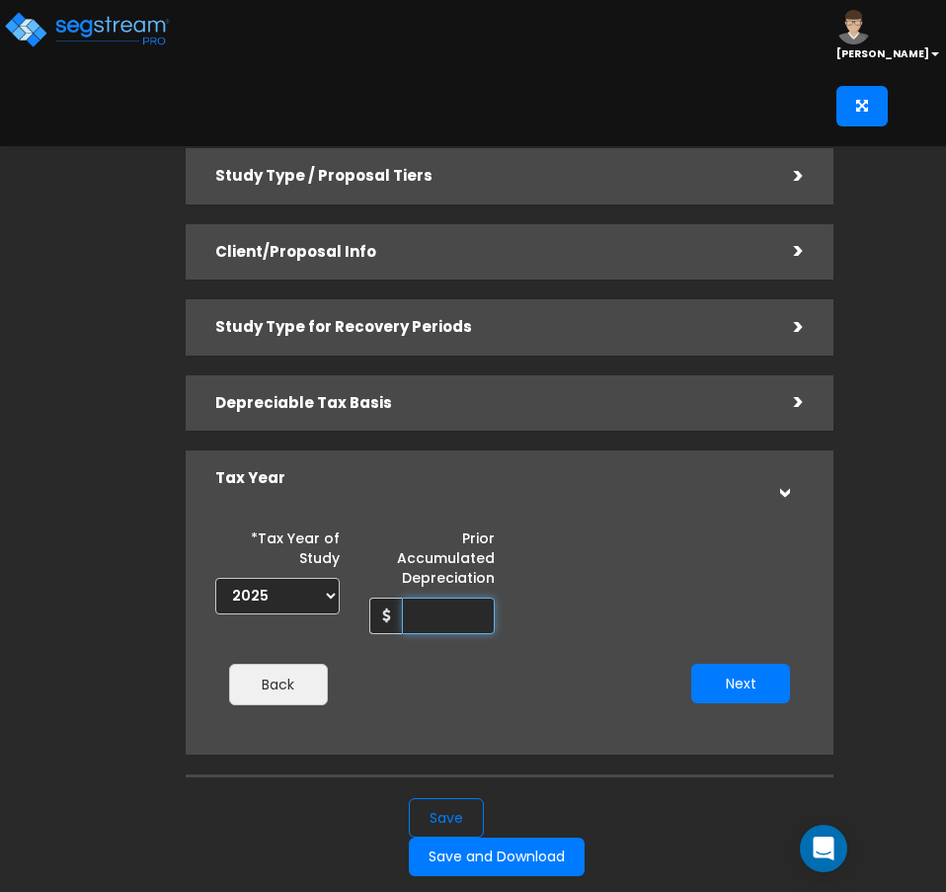
click at [442, 613] on input "Prior Accumulated Depreciation" at bounding box center [448, 615] width 93 height 37
type input "379,296"
click at [738, 678] on button "Next" at bounding box center [740, 684] width 99 height 40
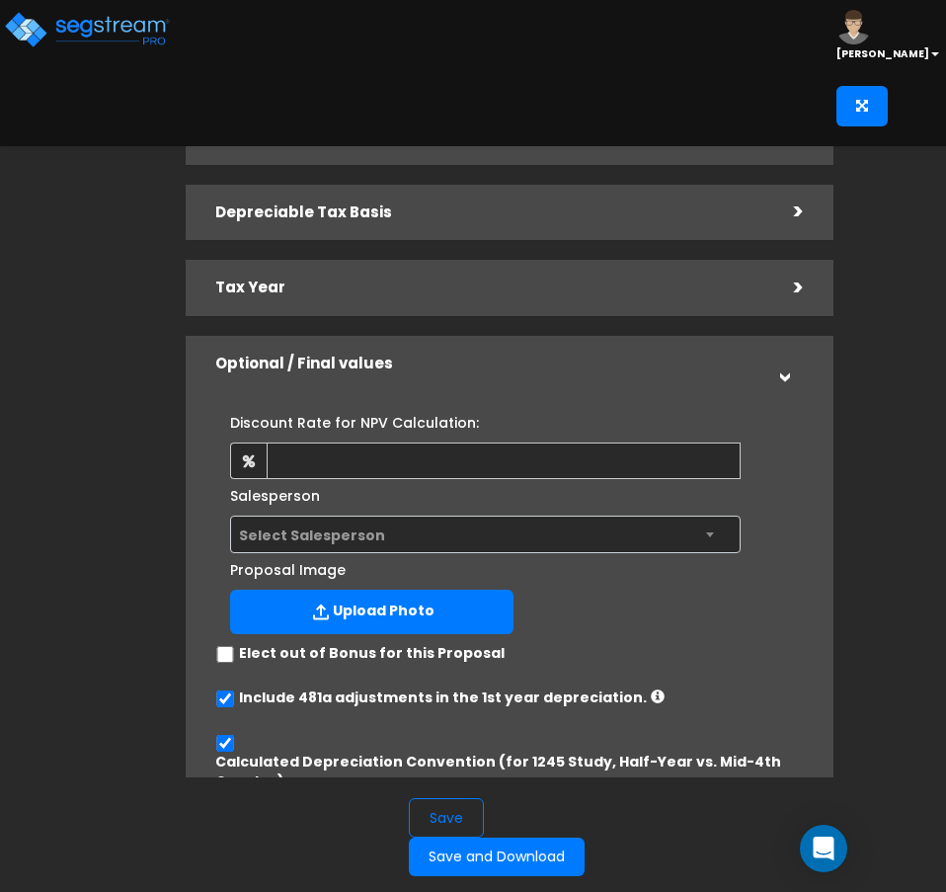
scroll to position [198, 0]
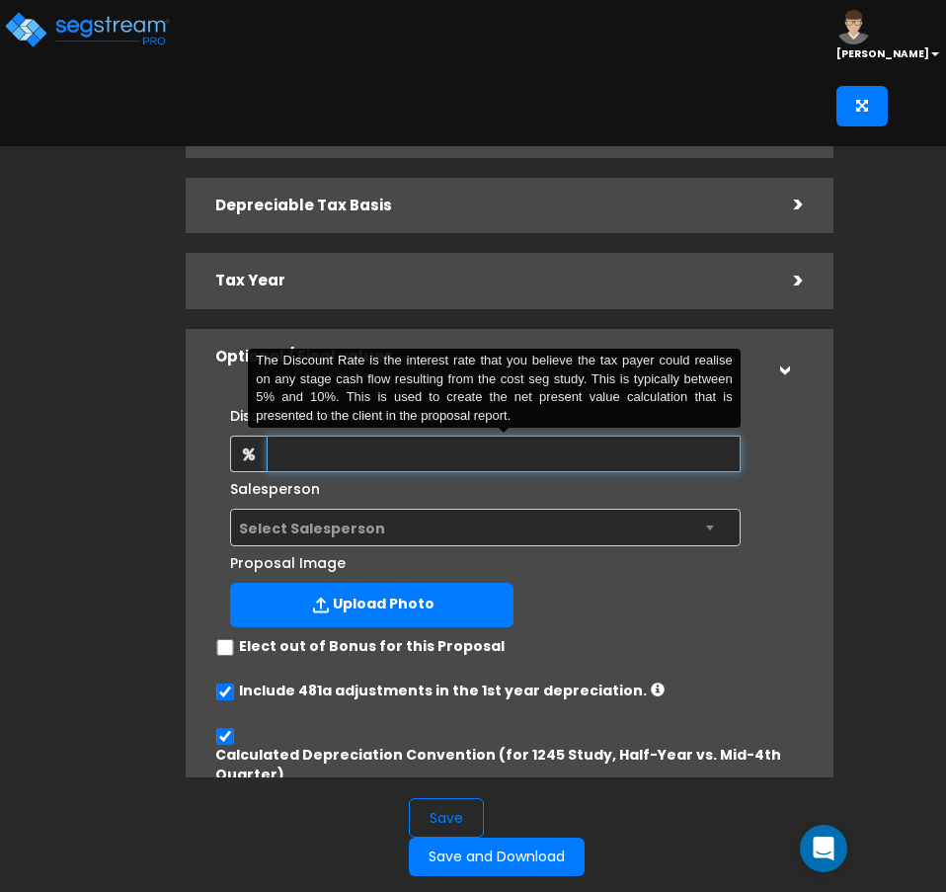
click at [658, 459] on input "text" at bounding box center [504, 454] width 474 height 37
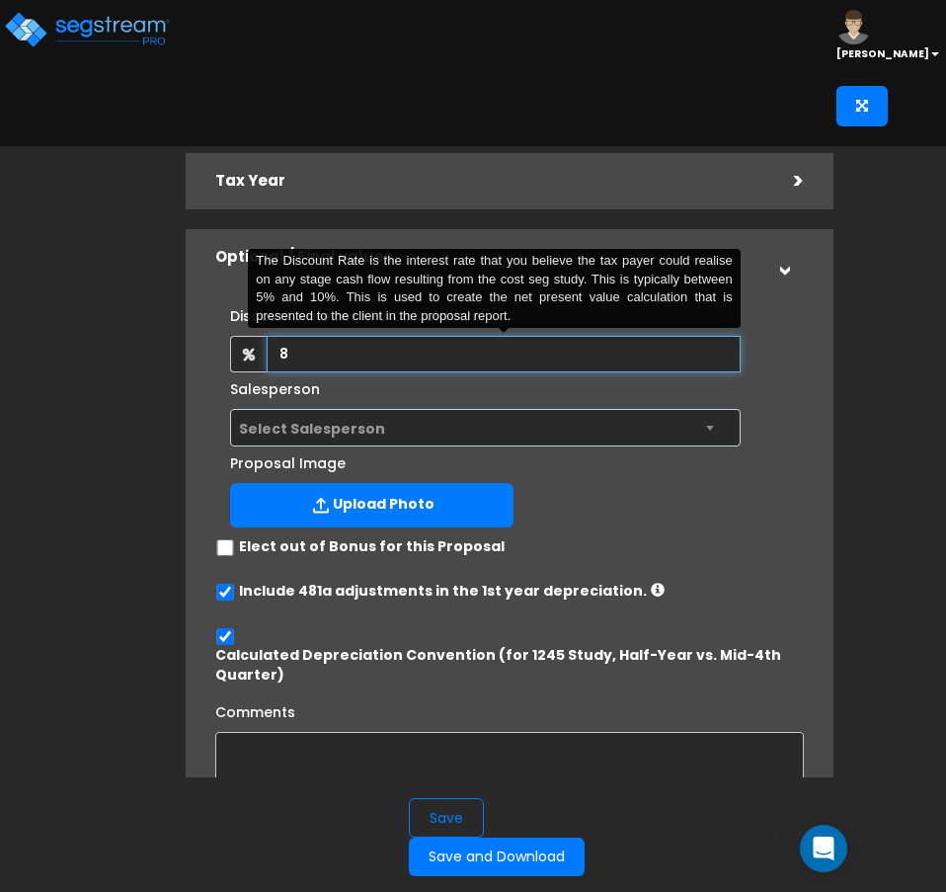
scroll to position [459, 0]
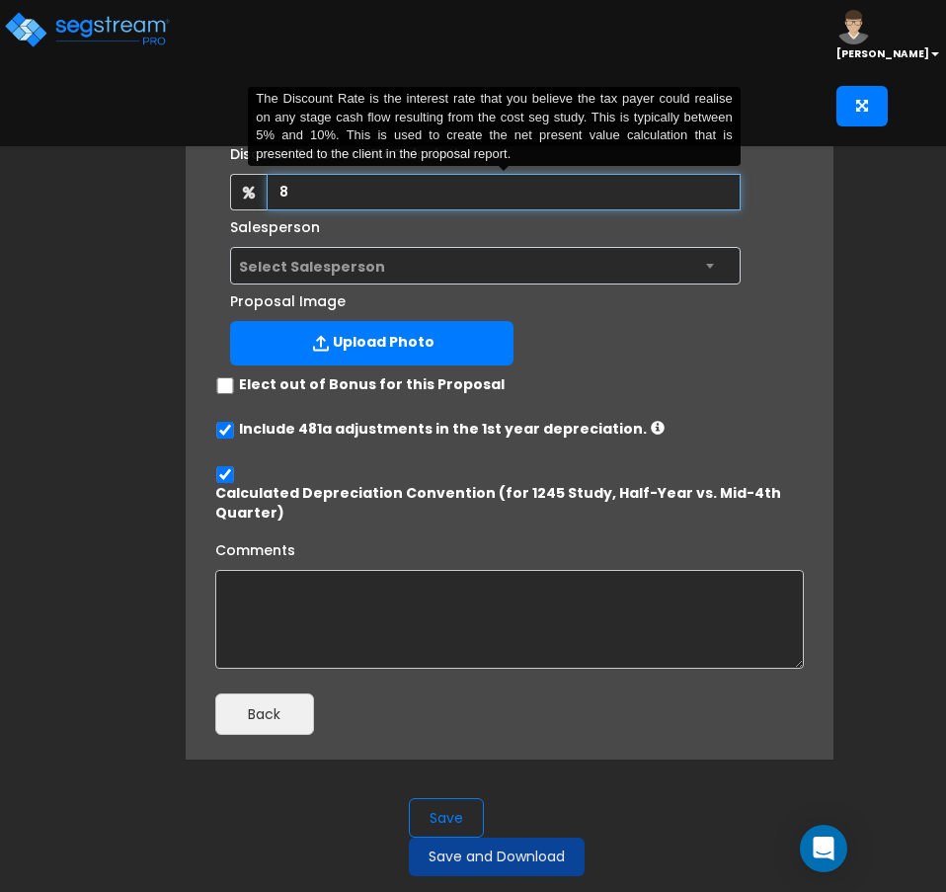
type input "8"
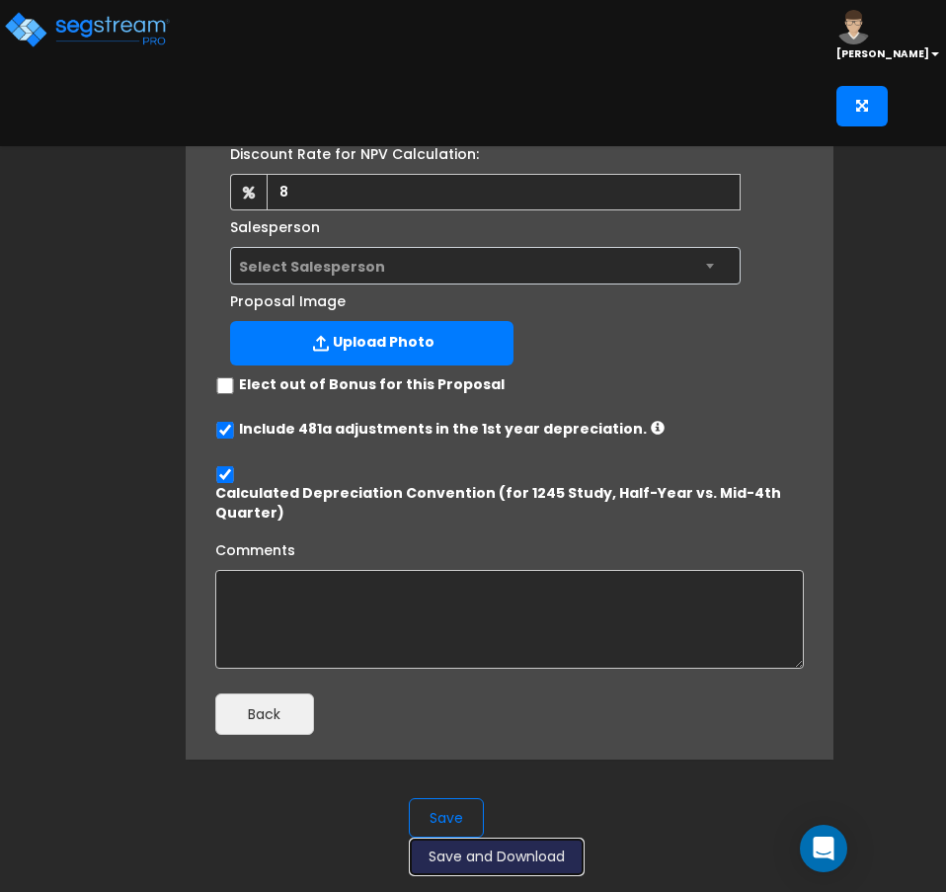
click at [537, 861] on button "Save and Download" at bounding box center [497, 856] width 176 height 39
